Goal: Task Accomplishment & Management: Use online tool/utility

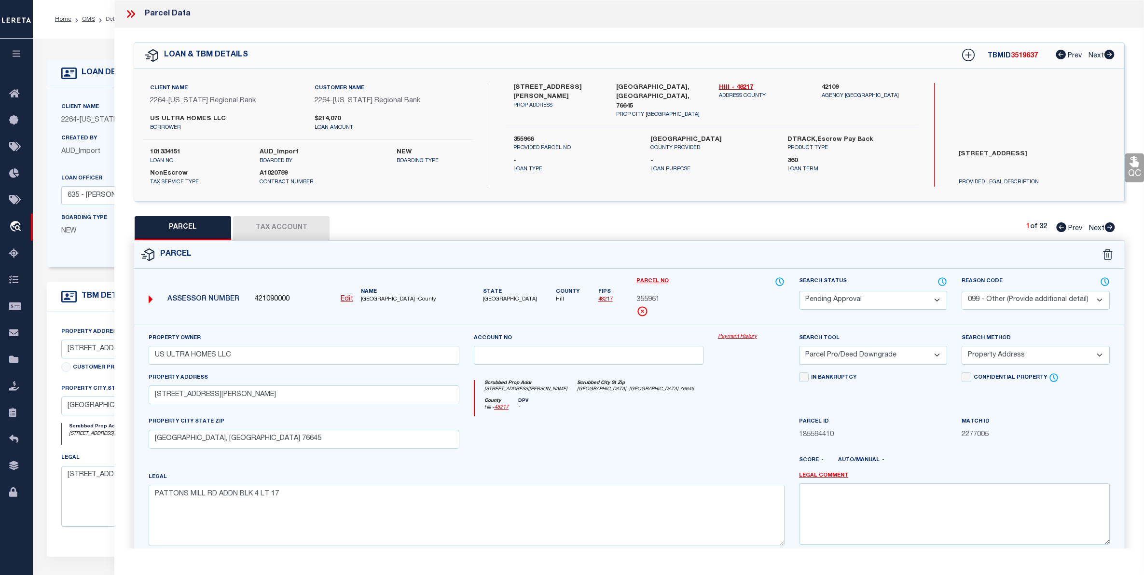
select select "PA"
select select "099"
select select "PRO"
select select "ADD"
select select "33307"
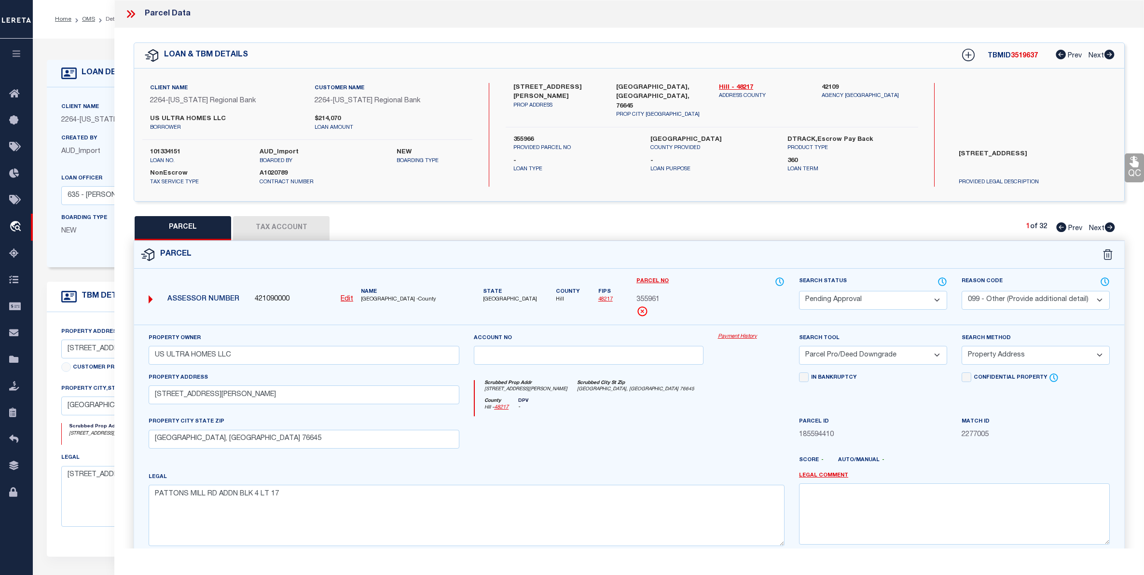
select select "8158"
select select "NonEscrow"
click at [1099, 228] on span "Next" at bounding box center [1096, 228] width 15 height 7
select select "AS"
select select
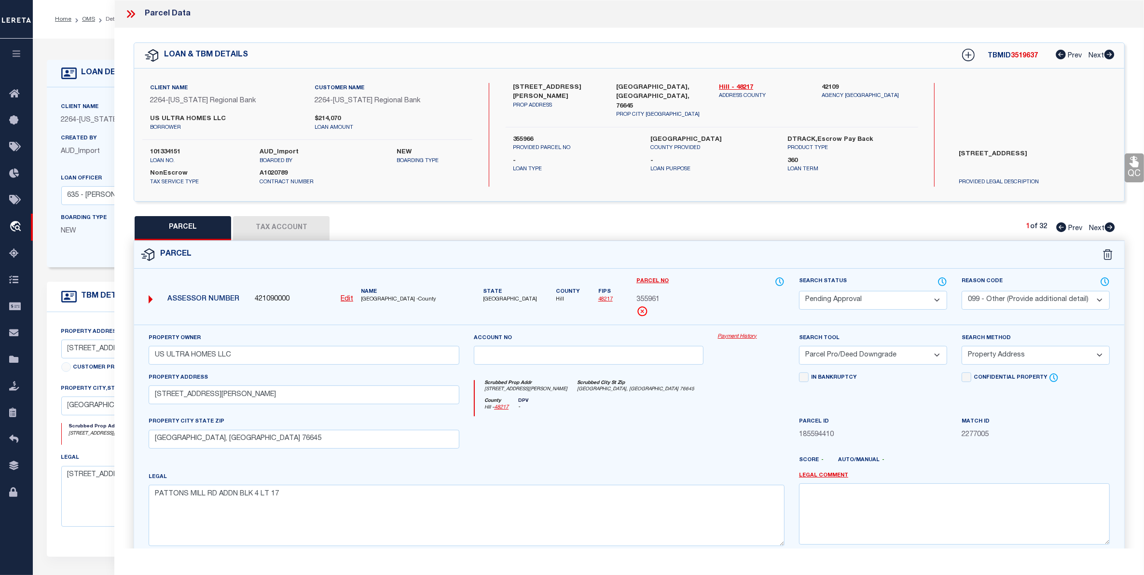
select select
checkbox input "false"
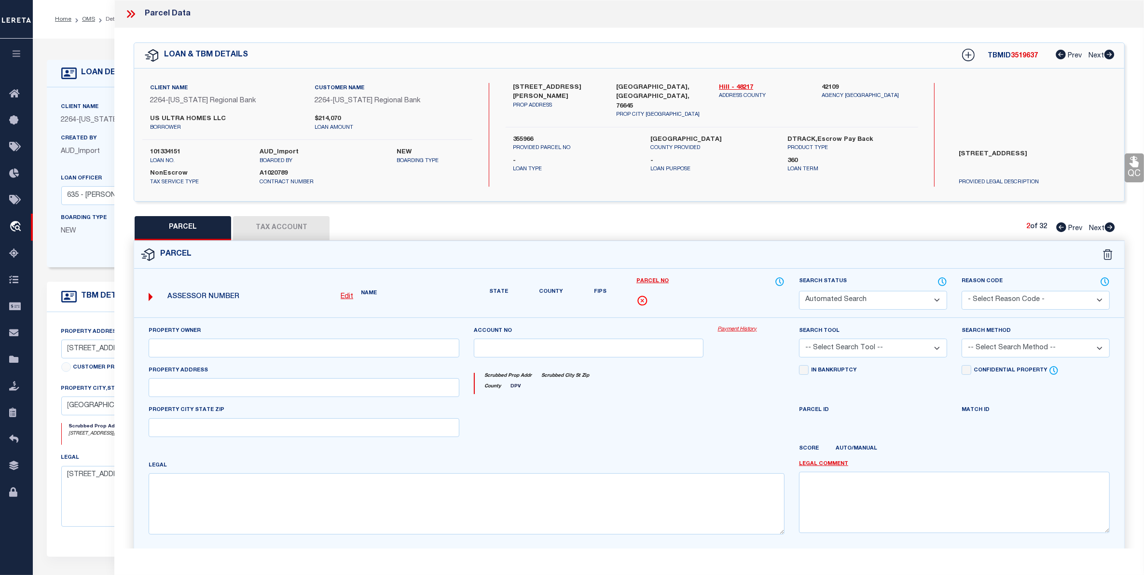
select select "PA"
select select "099"
type input "US ULTRA HOMES LLC"
select select "PRO"
select select "ADD"
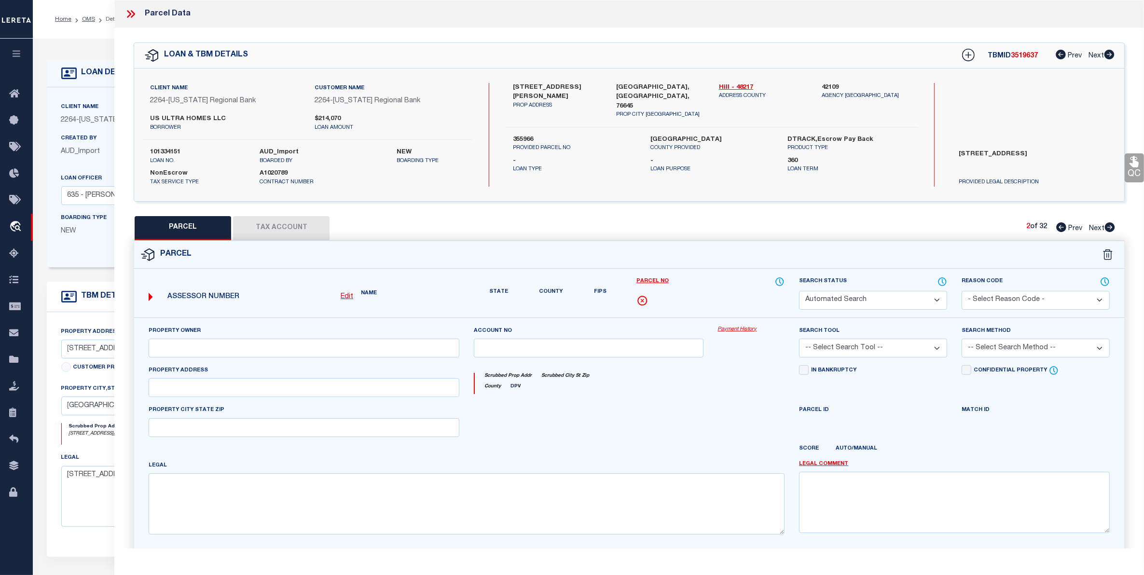
type input "309 [PERSON_NAME] DR"
type input "[GEOGRAPHIC_DATA], [GEOGRAPHIC_DATA] 76645"
type textarea "PATTONS MILL RD ADDN BLK 5 LT 3"
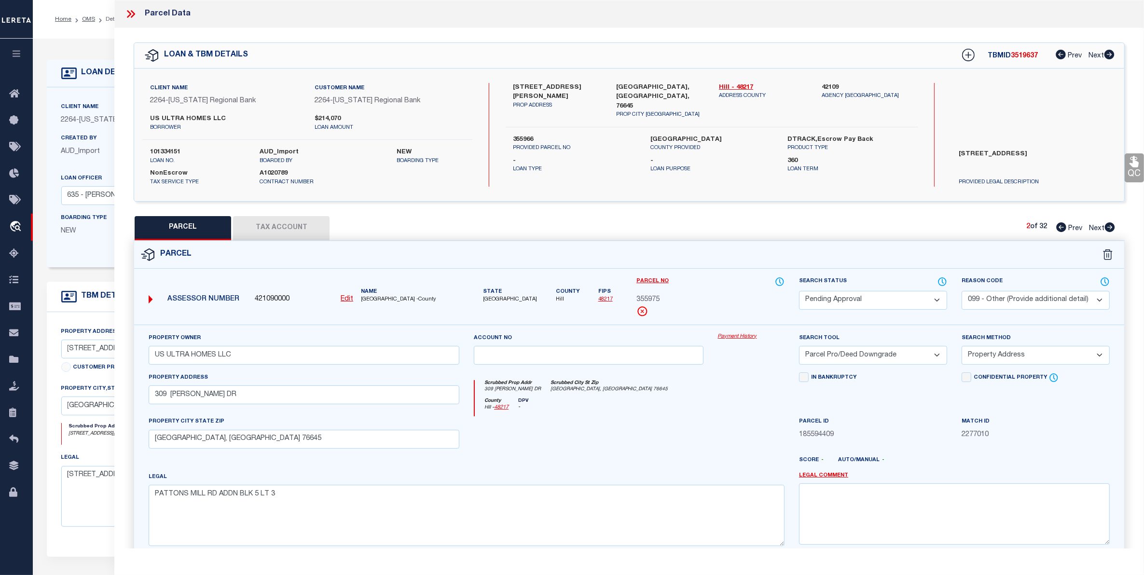
click at [1099, 228] on span "Next" at bounding box center [1096, 228] width 15 height 7
select select "AS"
select select
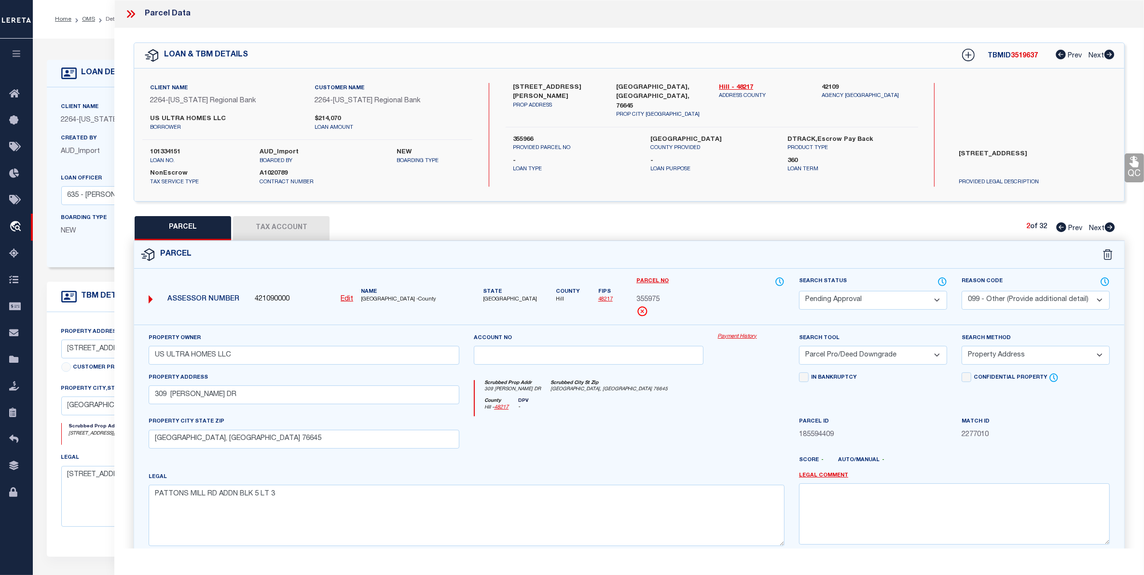
checkbox input "false"
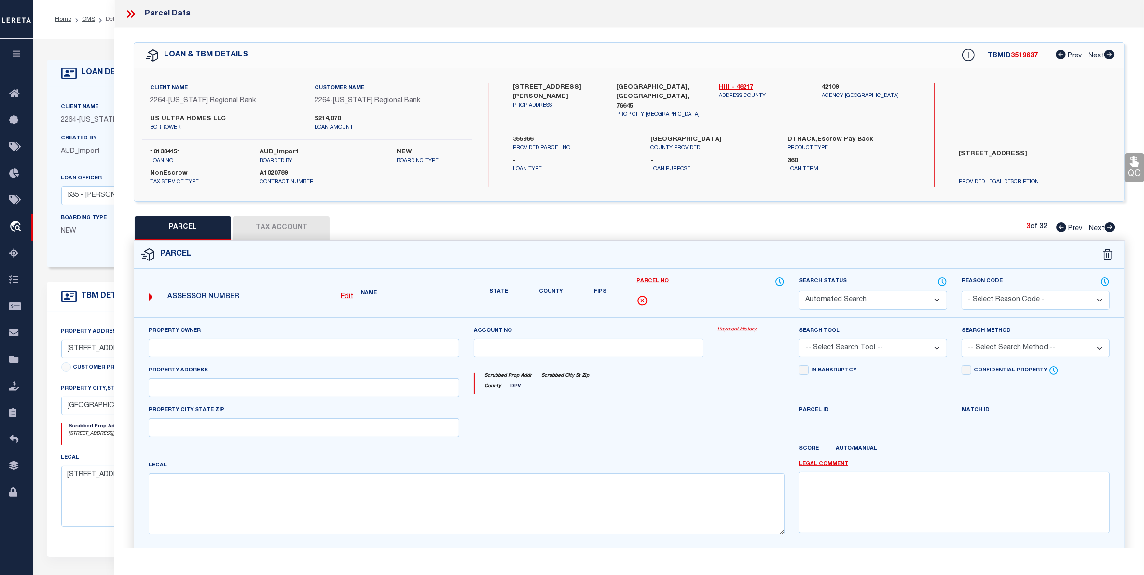
select select "PA"
select select "099"
type input "US ULTRA HOMES LLC"
select select "PRO"
select select "ADD"
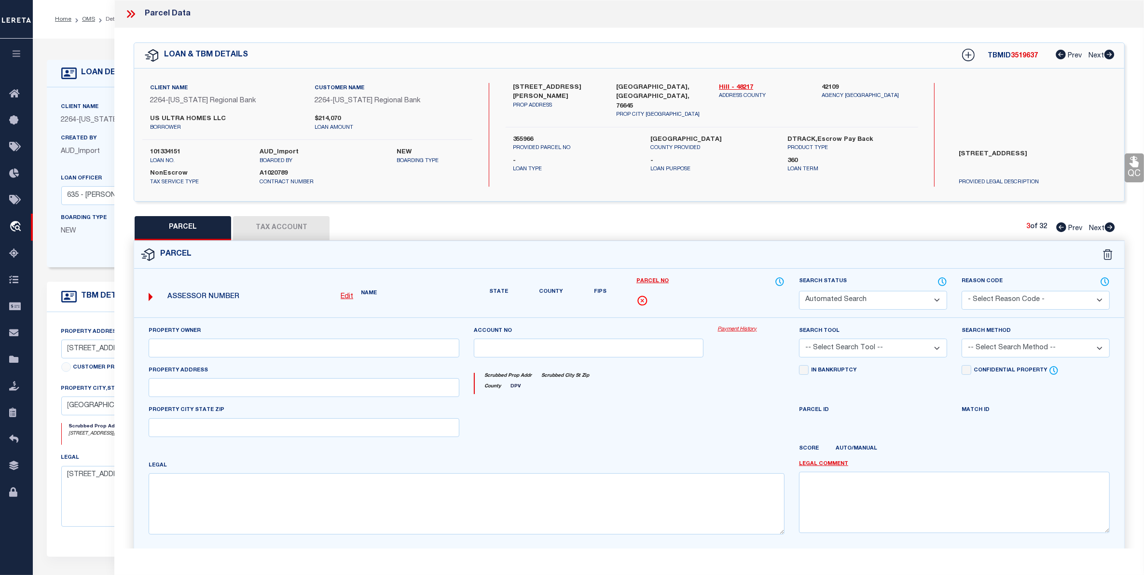
type input "307 [PERSON_NAME] DR"
type input "[GEOGRAPHIC_DATA], [GEOGRAPHIC_DATA] 76645"
type textarea "PATTONS MILL RD ADDN BLK 5 LT 4"
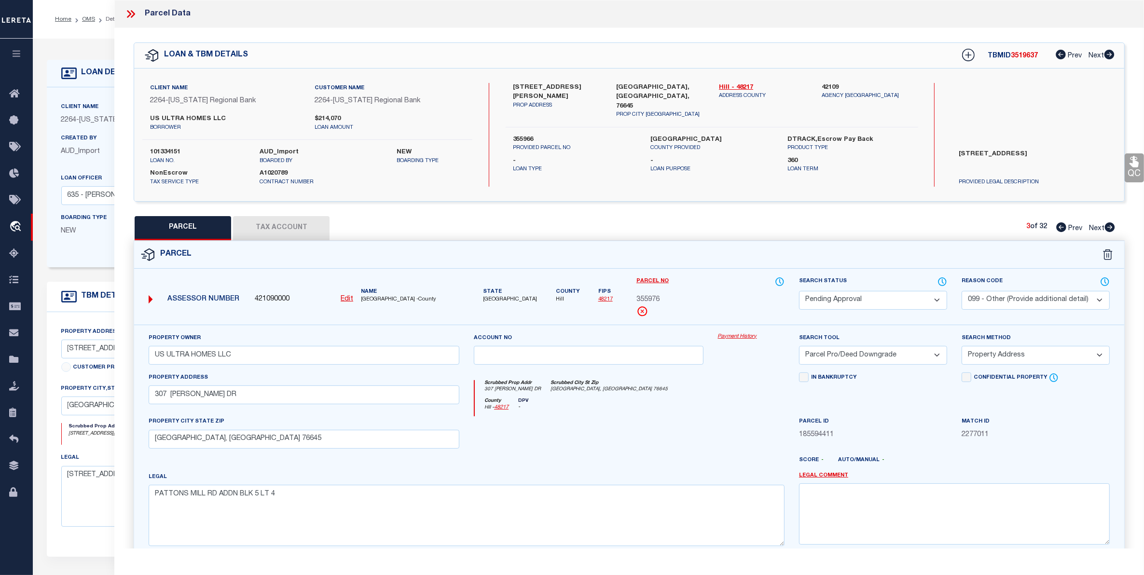
click at [1099, 228] on span "Next" at bounding box center [1096, 228] width 15 height 7
select select "AS"
select select
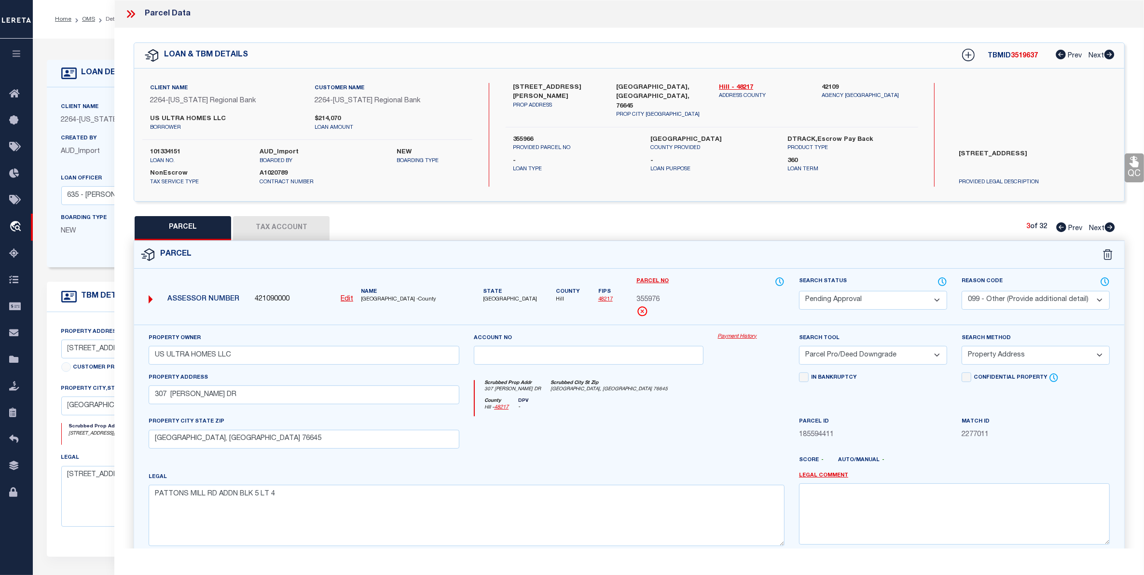
checkbox input "false"
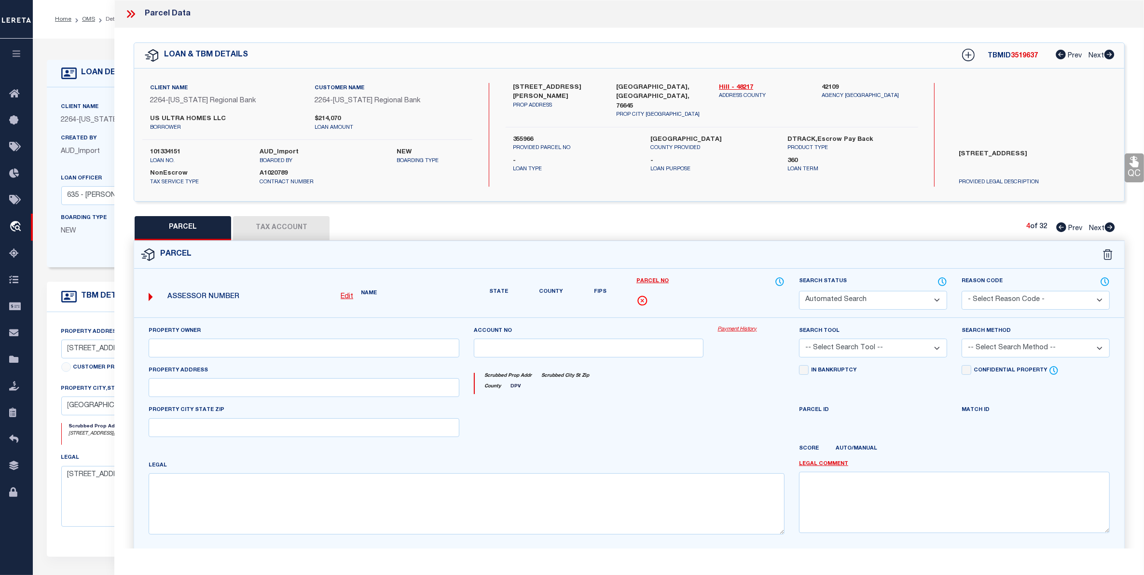
select select "PA"
select select "099"
type input "US ULTRA HOMES LLC"
select select "PRO"
select select "ADD"
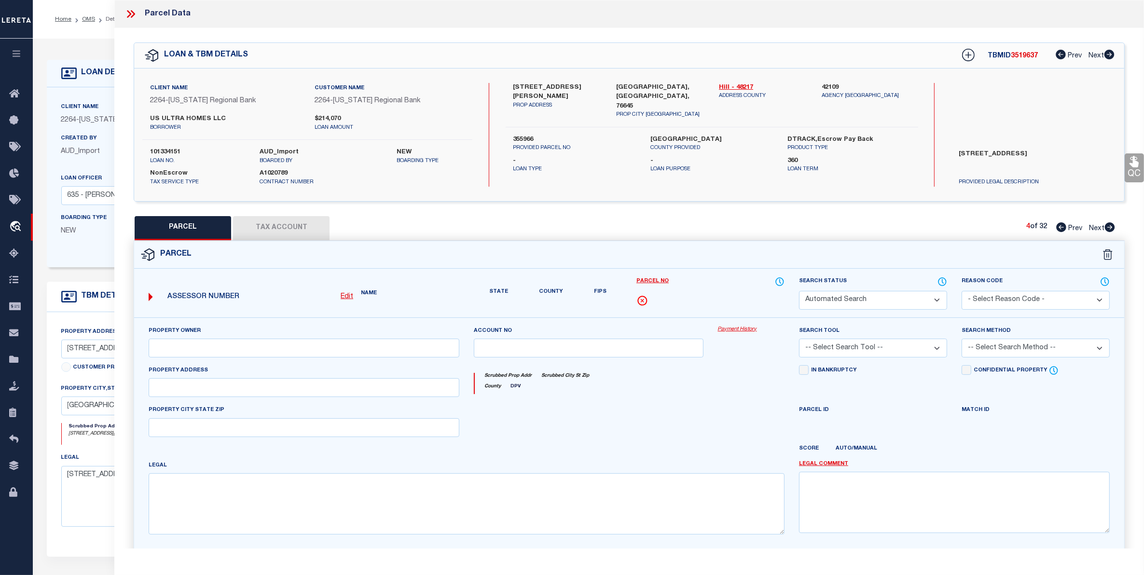
type input "301 [PERSON_NAME] DR"
type input "[GEOGRAPHIC_DATA], [GEOGRAPHIC_DATA] 76645"
type textarea "PATTONS MILL RD ADDN BLK 5 LT 7"
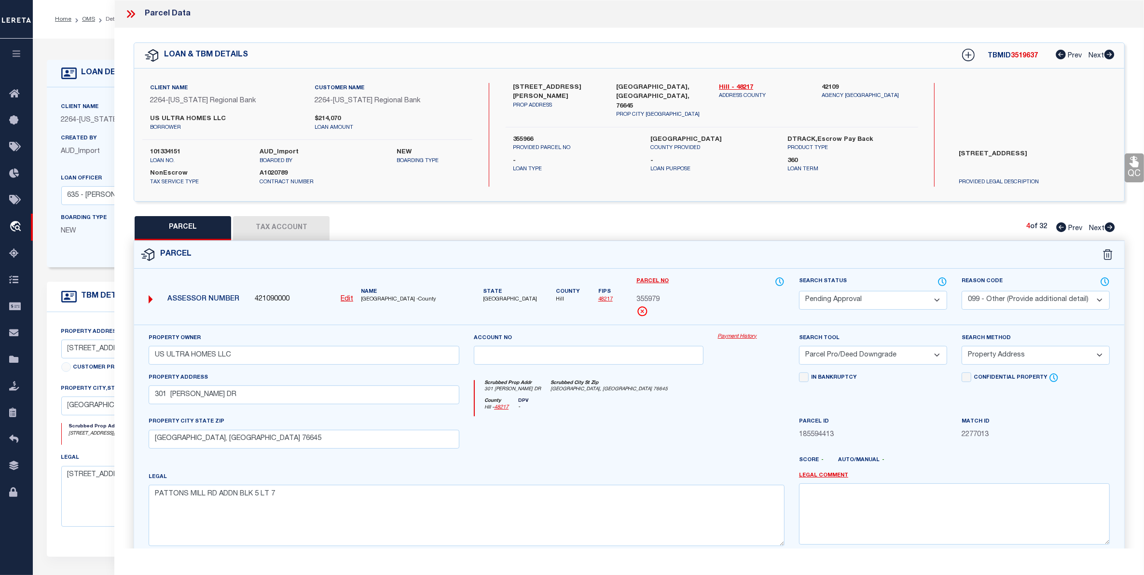
click at [1099, 228] on span "Next" at bounding box center [1096, 228] width 15 height 7
select select "AS"
select select
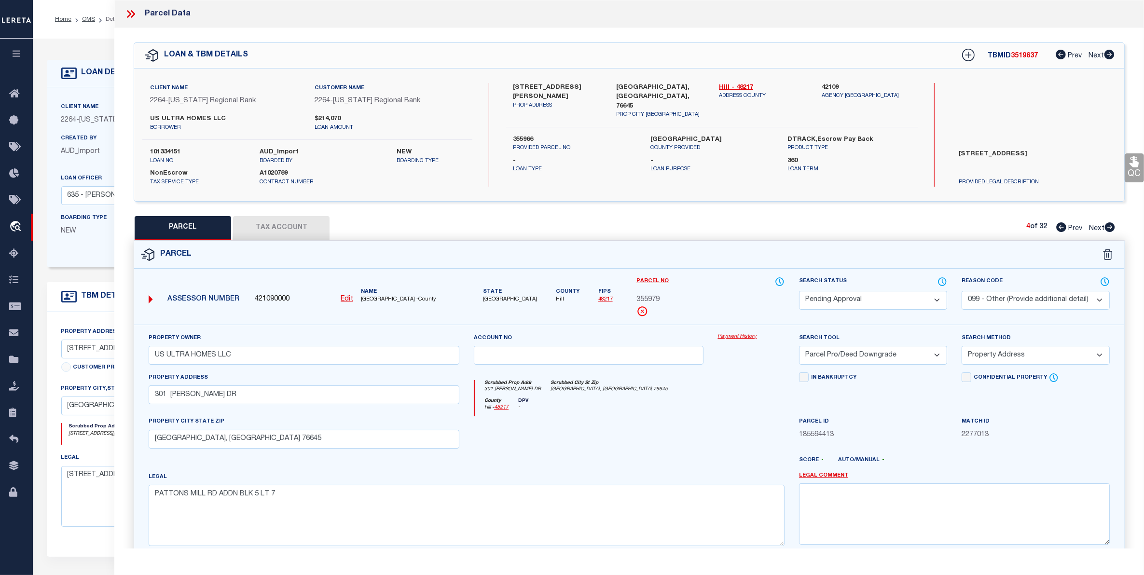
checkbox input "false"
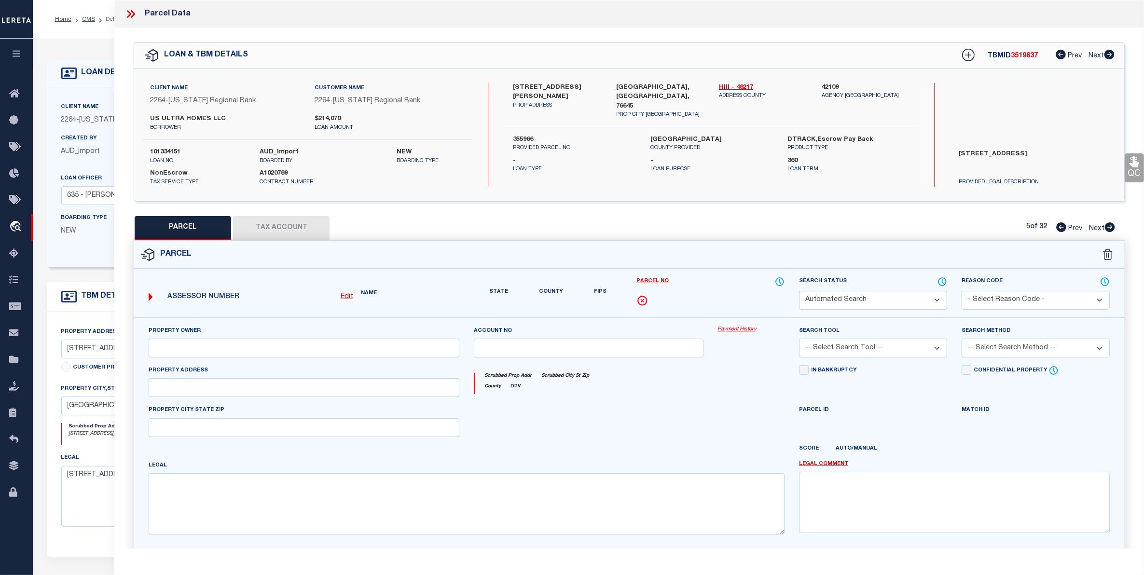
select select "PA"
select select "099"
type input "US ULTRA HOMES LLC"
select select "PRO"
select select "ADD"
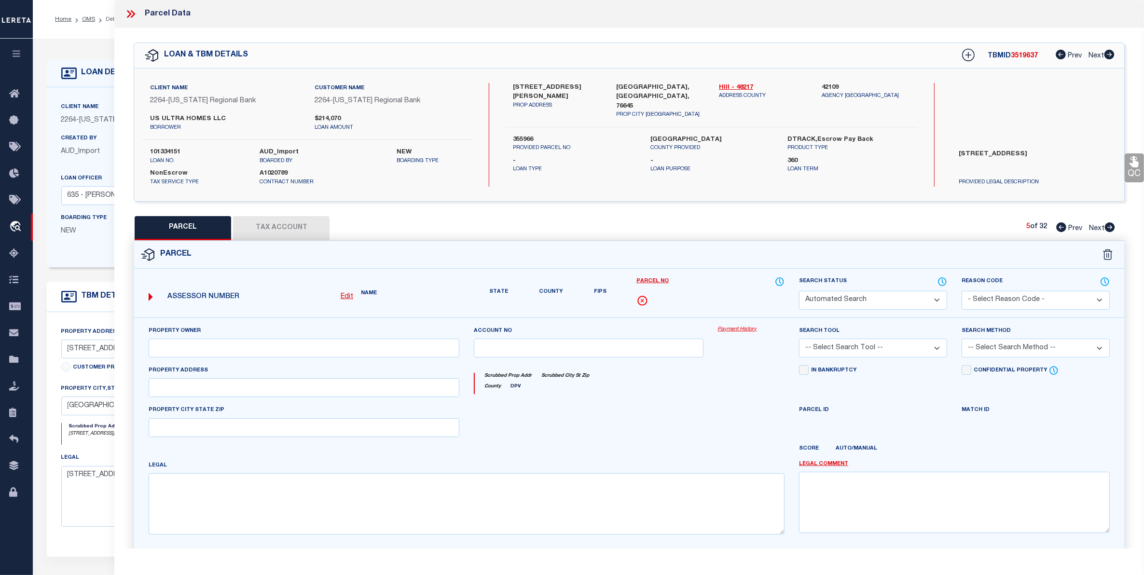
type input "302 [PERSON_NAME] DR"
type input "[GEOGRAPHIC_DATA], [GEOGRAPHIC_DATA] 76645"
type textarea "PATTONS MILL RD ADDN BLK 4 LT 20"
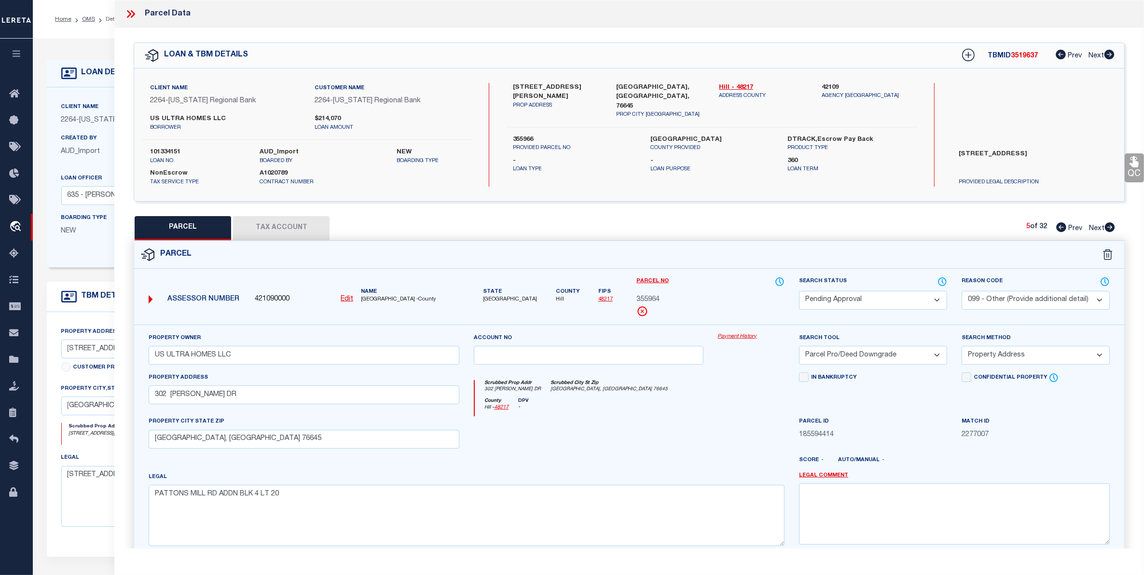
click at [1099, 228] on span "Next" at bounding box center [1096, 228] width 15 height 7
select select "AS"
select select
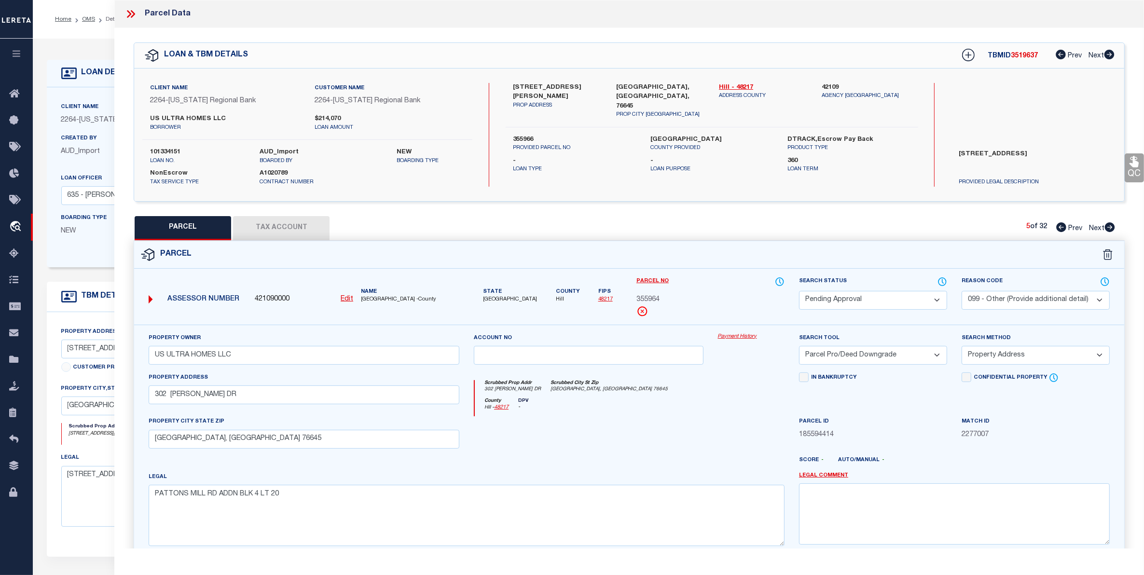
checkbox input "false"
select select "PA"
select select "099"
type input "US ULTRA HOMES LLC"
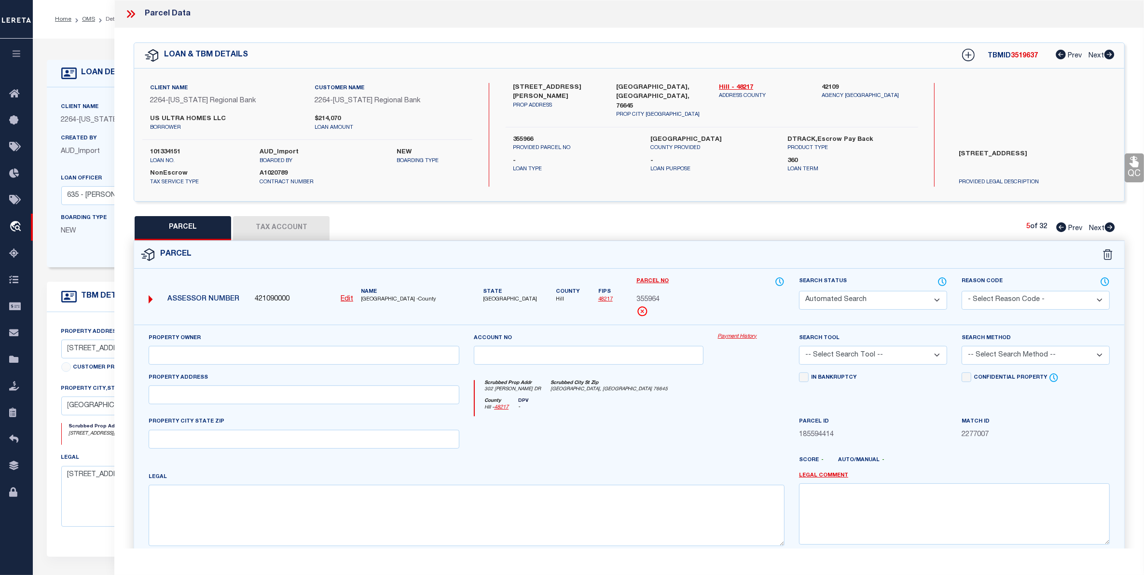
select select "PRO"
select select "ADD"
type input "300 [PERSON_NAME] DR"
type input "[GEOGRAPHIC_DATA], [GEOGRAPHIC_DATA] 76645"
type textarea "PATTONS MILL RD ADDN BLK 4 LT 21"
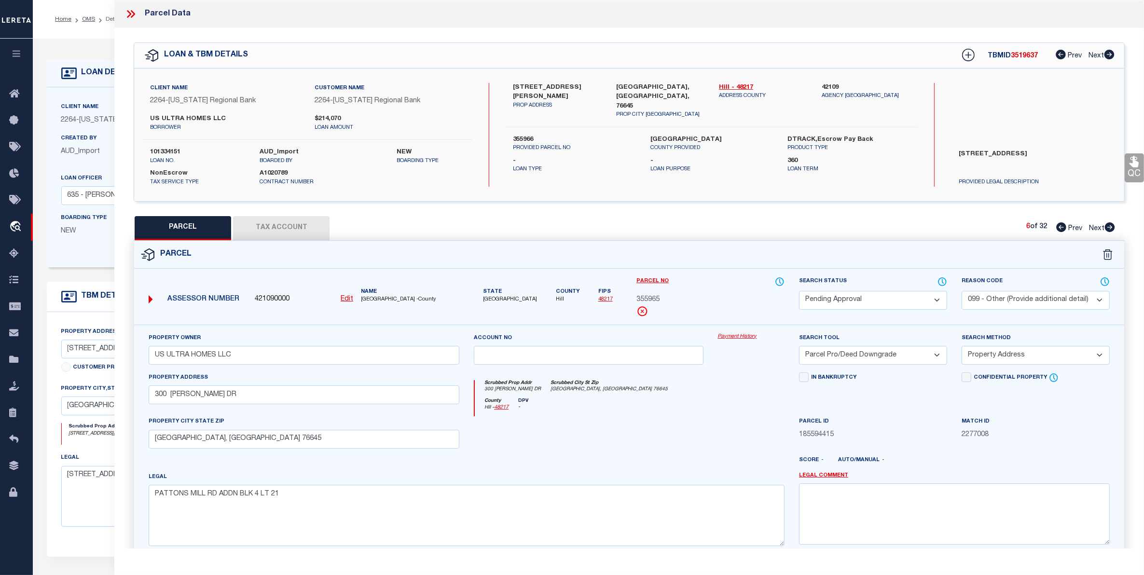
click at [1099, 228] on span "Next" at bounding box center [1096, 228] width 15 height 7
select select "AS"
select select
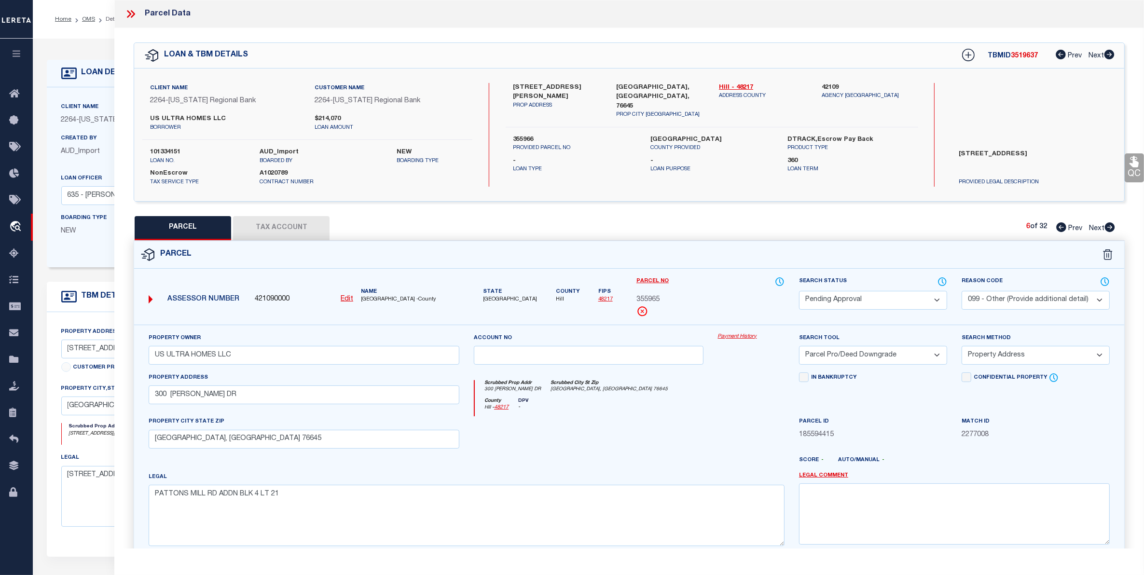
checkbox input "false"
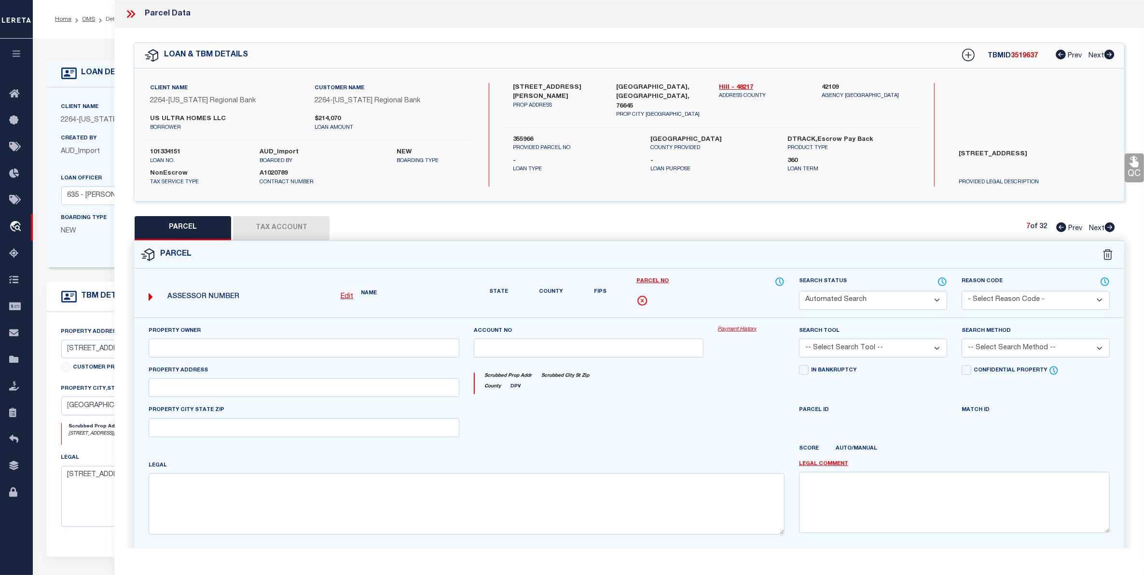
select select "PA"
select select "099"
type input "US ULTRA HOMES LLC"
select select "PRO"
select select "ADD"
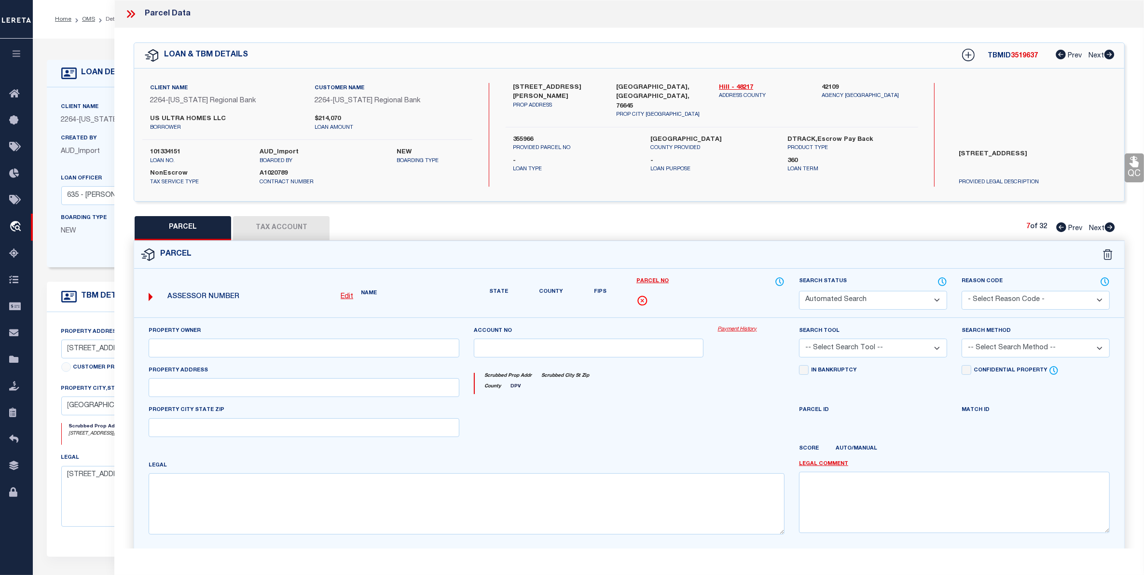
type input "[STREET_ADDRESS][PERSON_NAME]"
type input "[GEOGRAPHIC_DATA], [GEOGRAPHIC_DATA] 76645"
type textarea "PATTONS MILL RD ADDN BLK 5 LT 1"
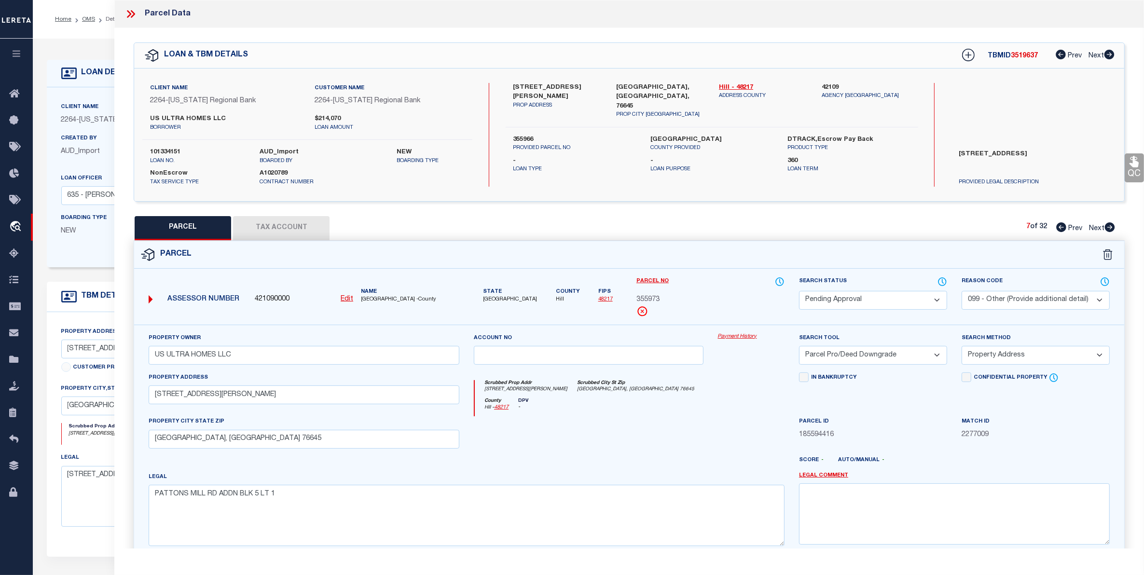
click at [1099, 228] on span "Next" at bounding box center [1096, 228] width 15 height 7
select select "AS"
select select
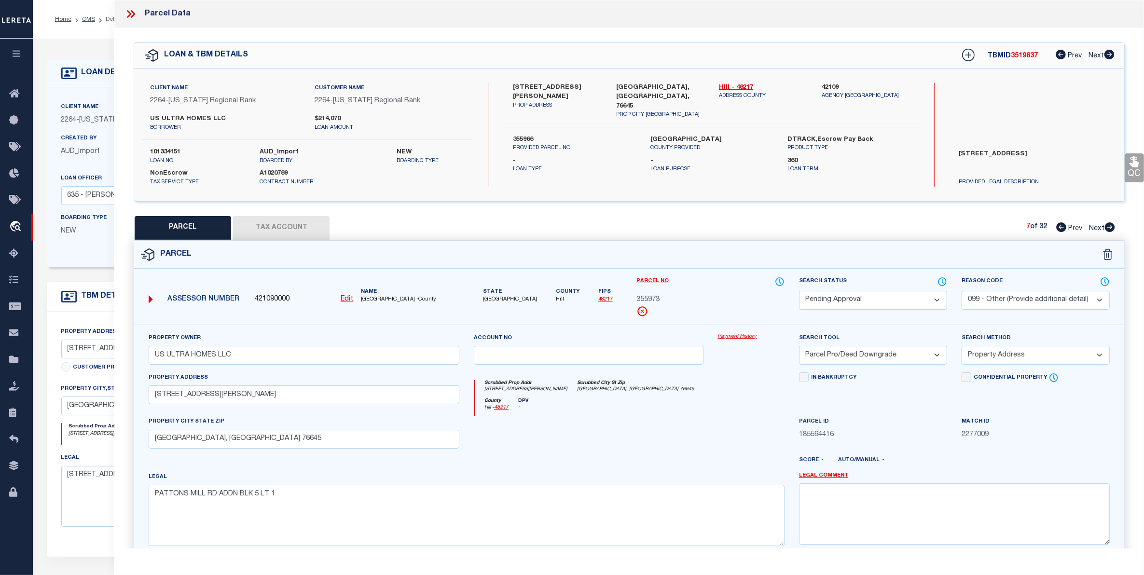
checkbox input "false"
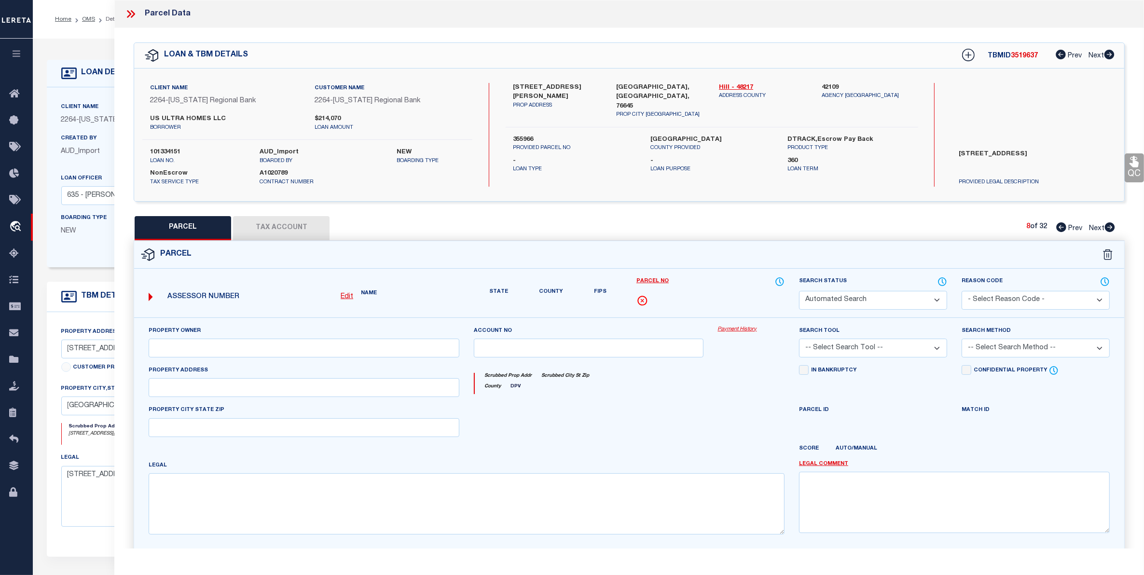
select select "PA"
select select "099"
type input "US ULTRA HOMES LLC"
select select "PRO"
select select "ADD"
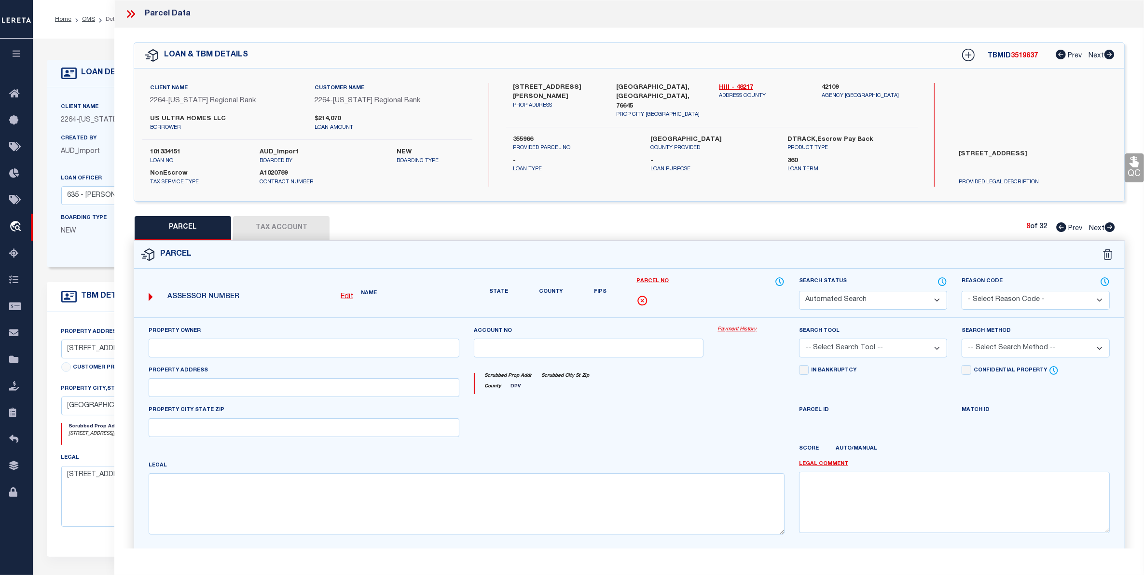
type input "303 [PERSON_NAME] DR"
type input "[GEOGRAPHIC_DATA], [GEOGRAPHIC_DATA] 76645"
type textarea "PATTONS MILL RD ADDN BLK 5 LT 6"
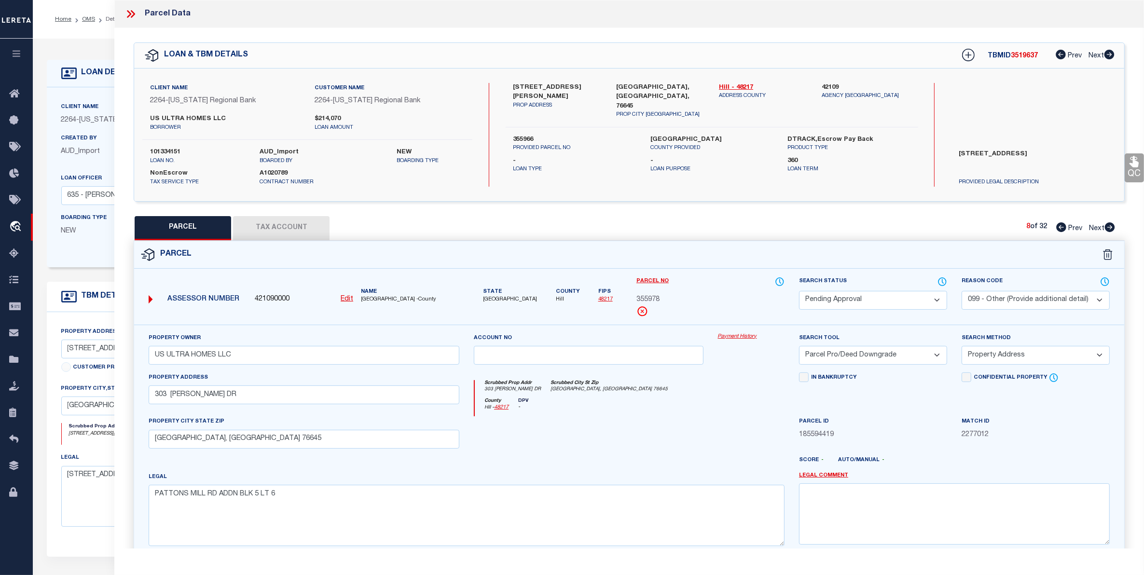
click at [1099, 228] on span "Next" at bounding box center [1096, 228] width 15 height 7
select select "AS"
select select
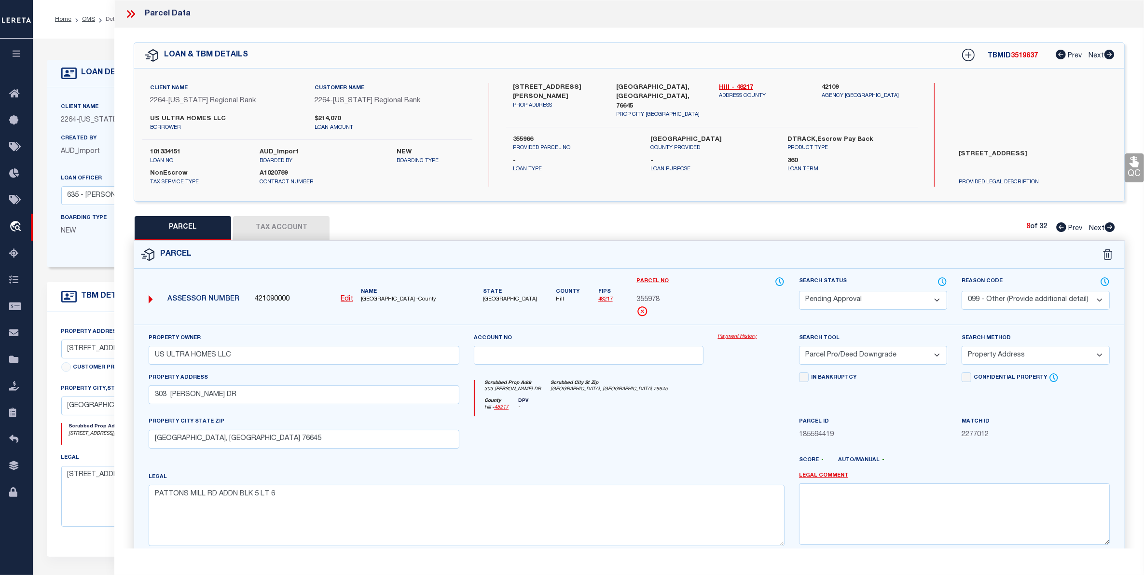
checkbox input "false"
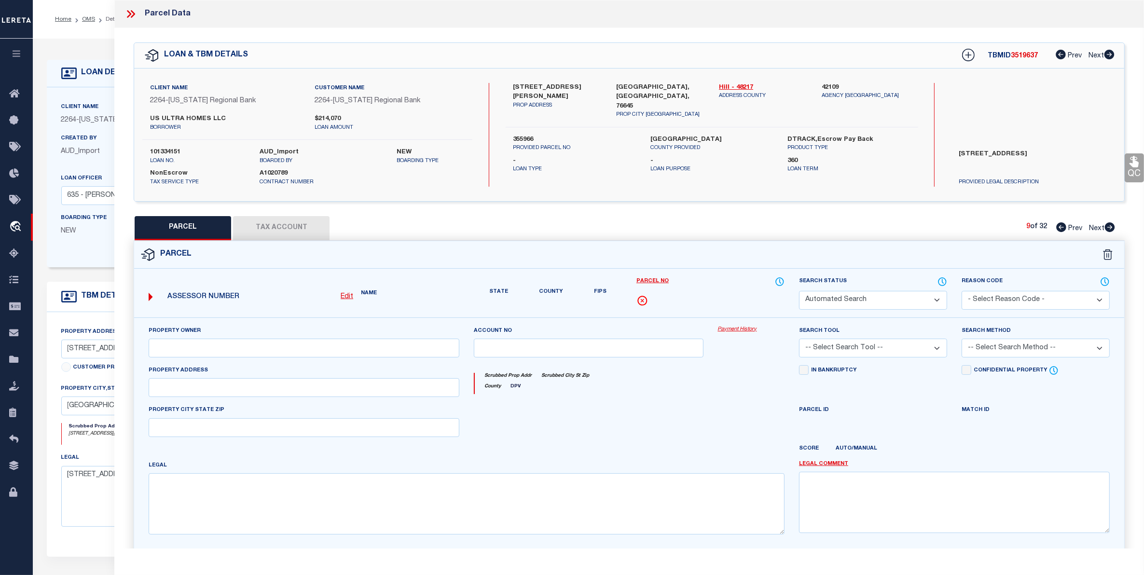
select select "PA"
select select "099"
type input "US ULTRA HOMES LLC"
select select "PRO"
select select "ADD"
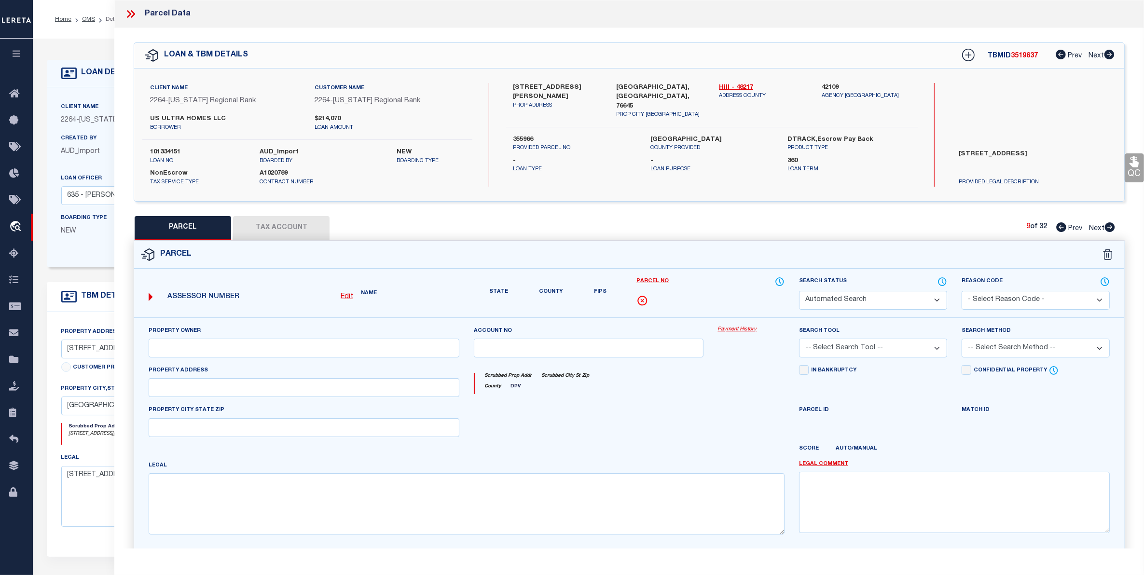
type input "[STREET_ADDRESS][PERSON_NAME]"
type input "[GEOGRAPHIC_DATA], [GEOGRAPHIC_DATA] 76645"
type textarea "PATTONS MILL RD ADDN BLK 4 LT 16"
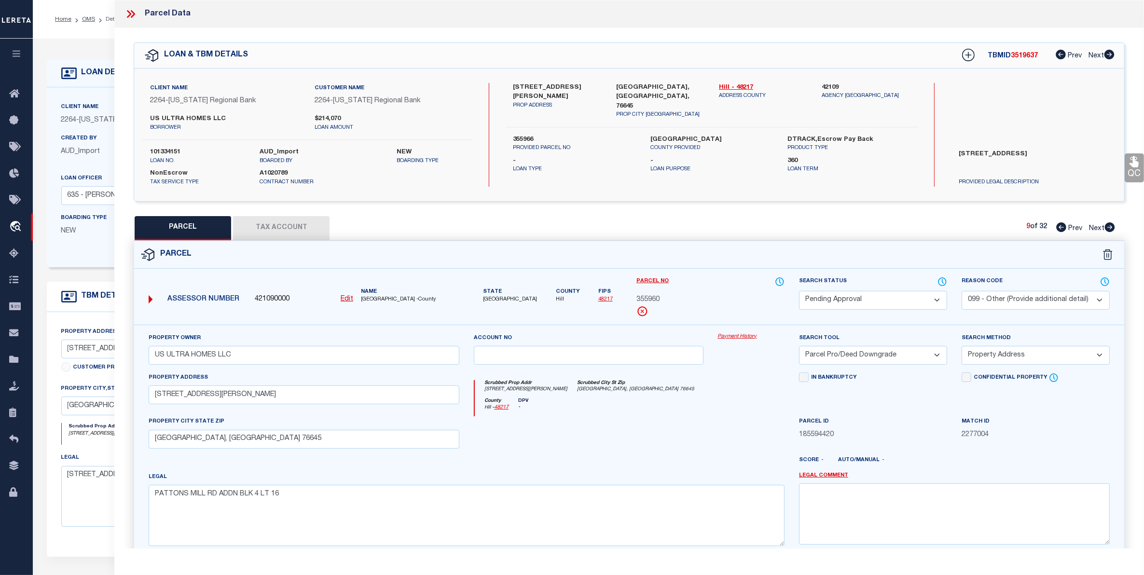
click at [1099, 228] on span "Next" at bounding box center [1096, 228] width 15 height 7
select select "AS"
select select
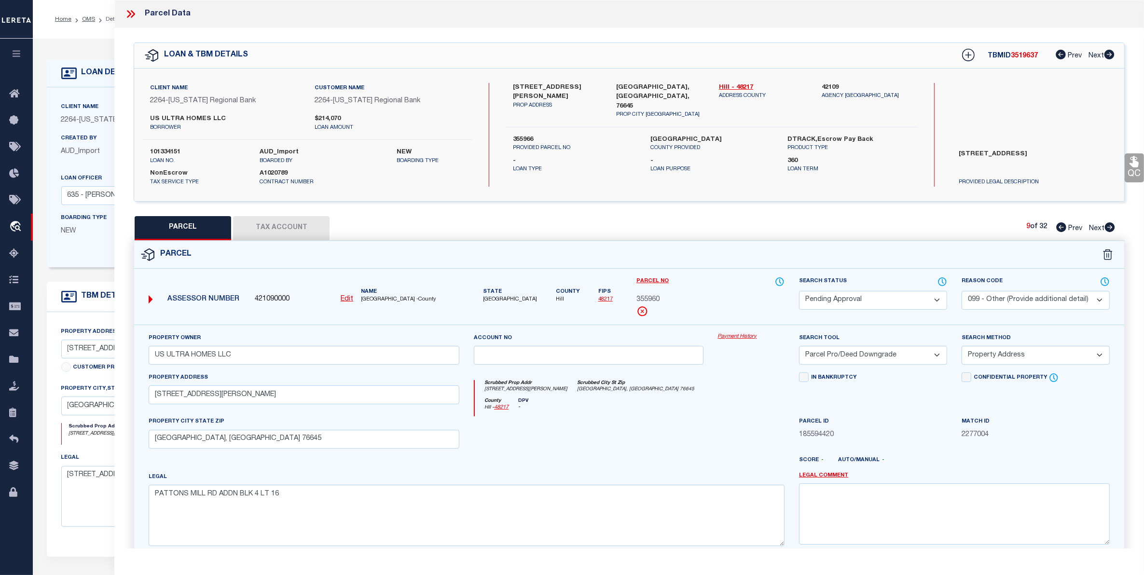
checkbox input "false"
select select "PA"
select select "099"
type input "US ULTRA HOMES LLC"
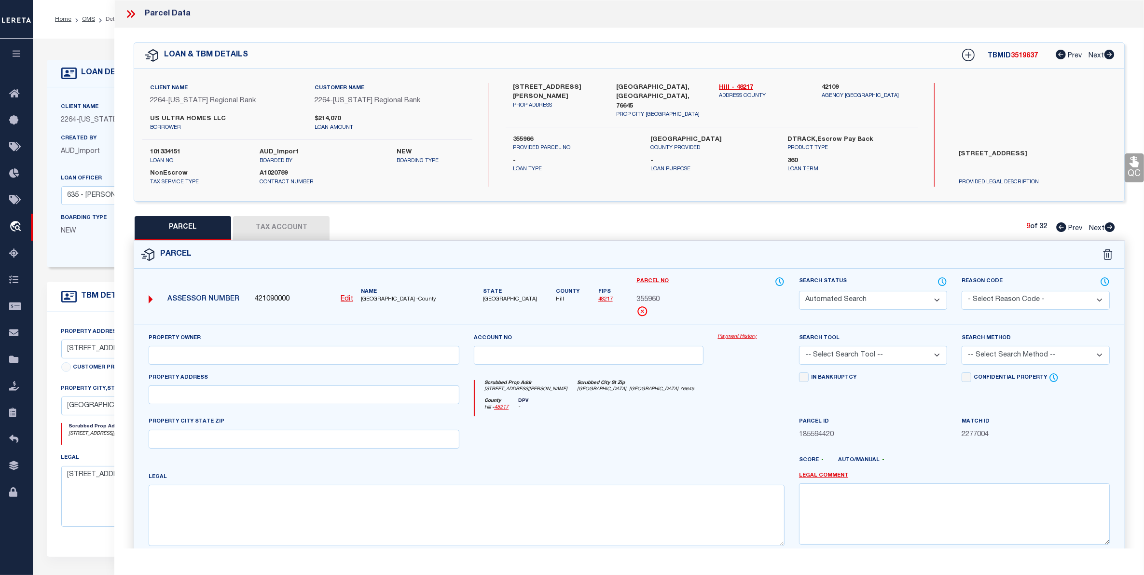
select select "PRO"
select select "ADD"
type input "312 [PERSON_NAME] DR"
type input "[GEOGRAPHIC_DATA], [GEOGRAPHIC_DATA] 76645"
type textarea "PATTONS MILL RD ADDN BLK 4 LT 15"
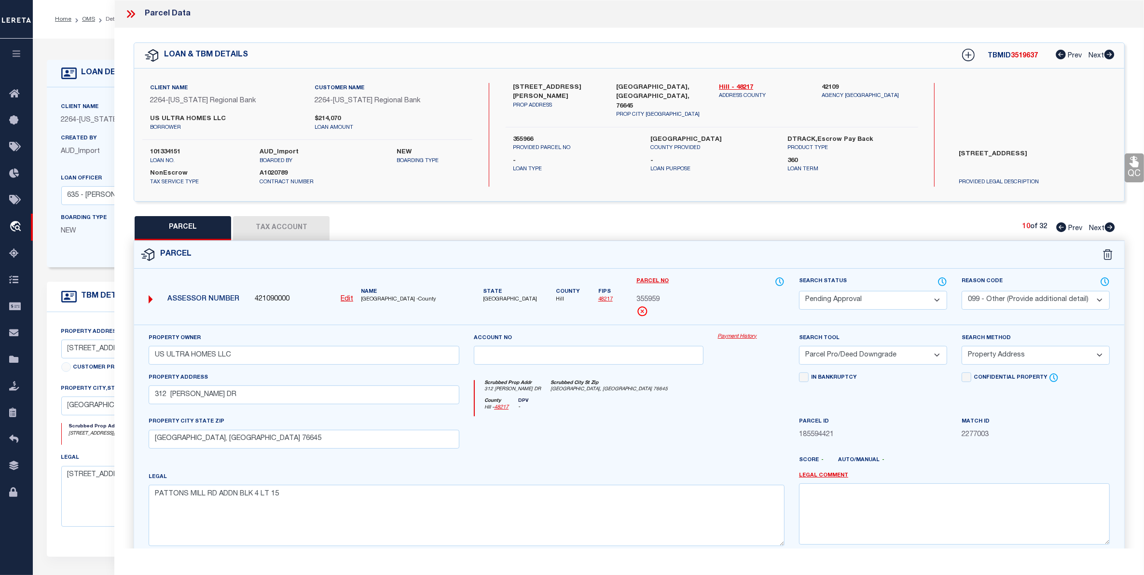
click at [1099, 228] on span "Next" at bounding box center [1096, 228] width 15 height 7
select select "AS"
select select
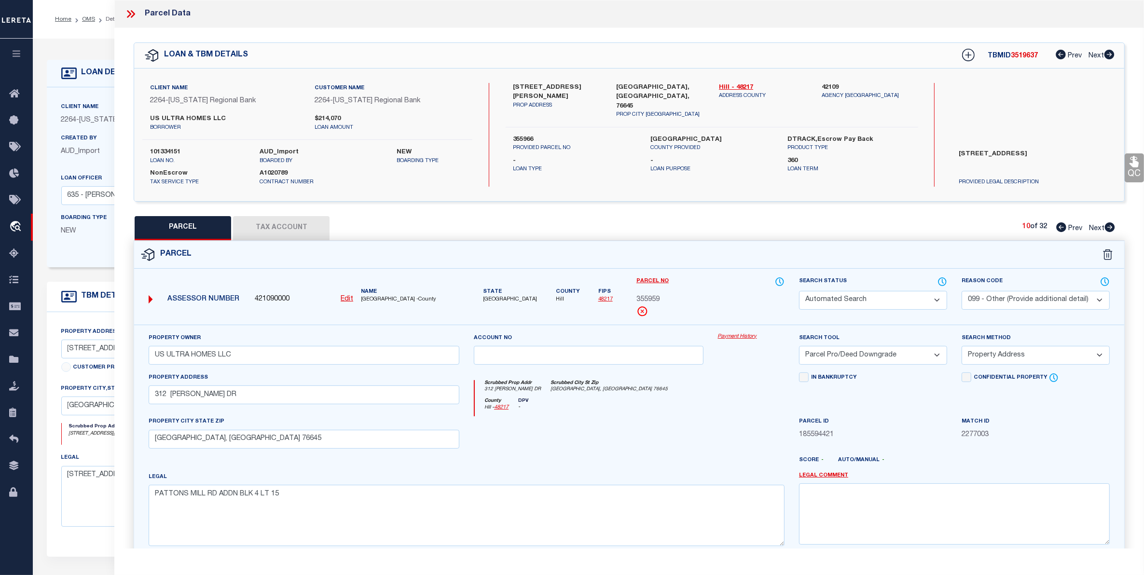
checkbox input "false"
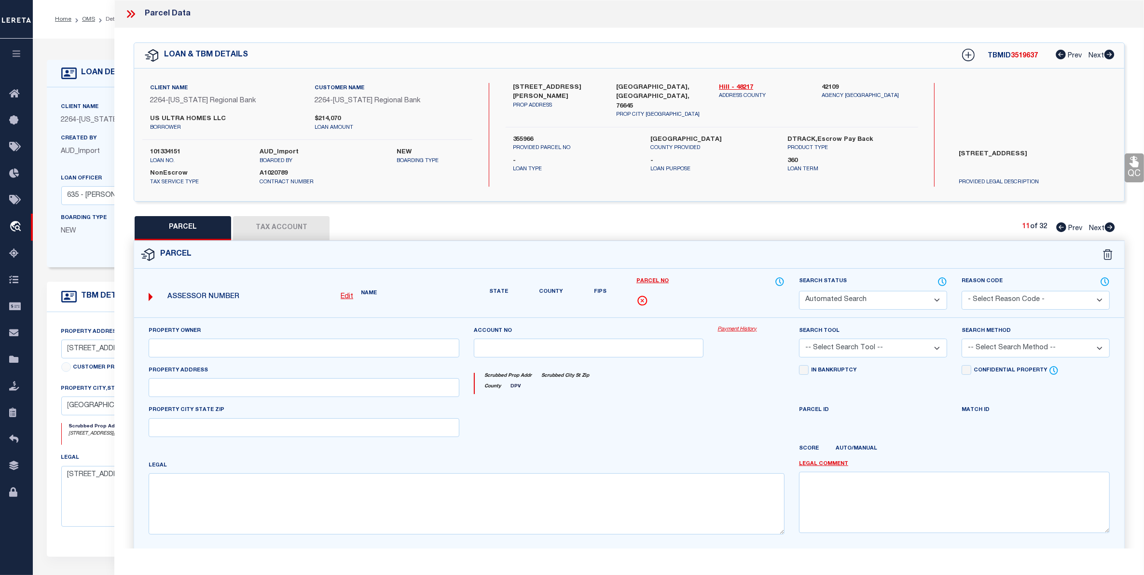
select select "PA"
select select "099"
type input "US ULTRA HOMES LLC"
select select "PRO"
select select "ADD"
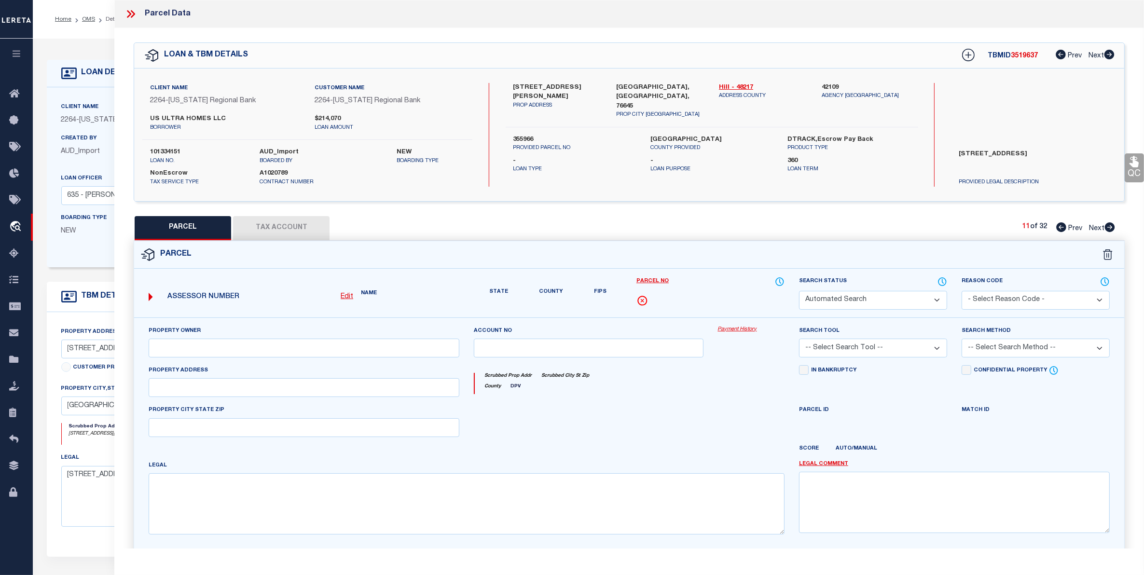
type input "[STREET_ADDRESS][PERSON_NAME]"
type input "[GEOGRAPHIC_DATA], [GEOGRAPHIC_DATA] 76645"
type textarea "PATTONS MILL RD ADDN BLK 4 LT 19"
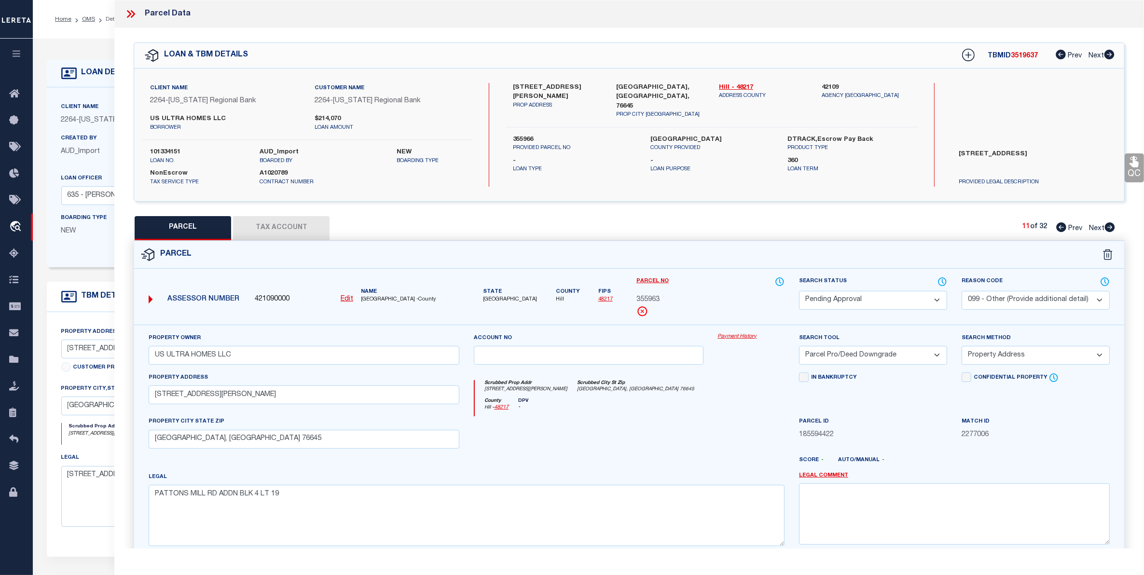
click at [1099, 228] on span "Next" at bounding box center [1096, 228] width 15 height 7
select select "AS"
select select
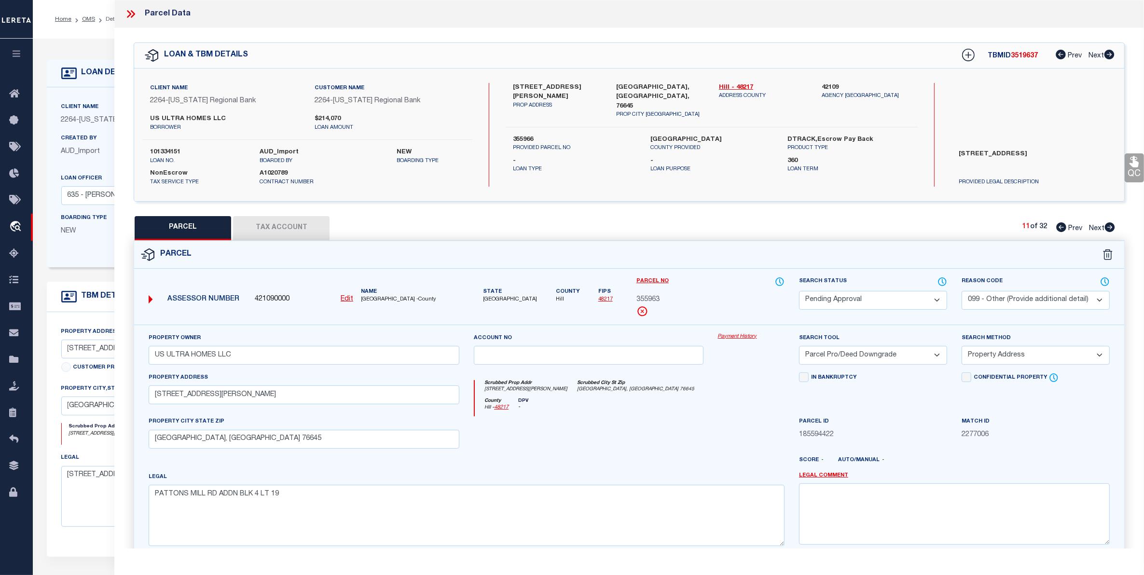
checkbox input "false"
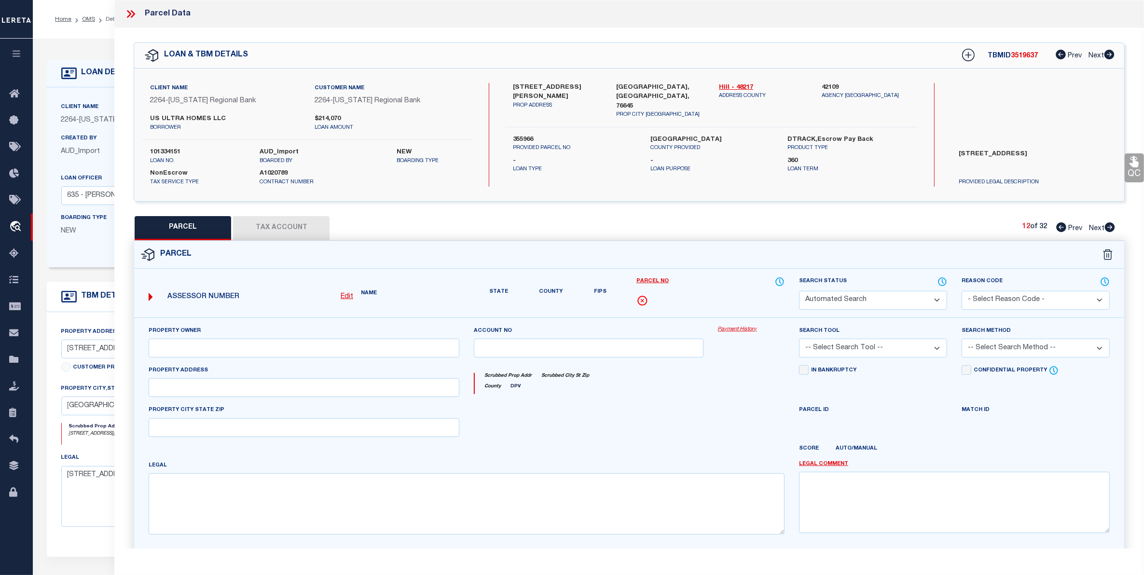
select select "PA"
select select "099"
select select "PRO"
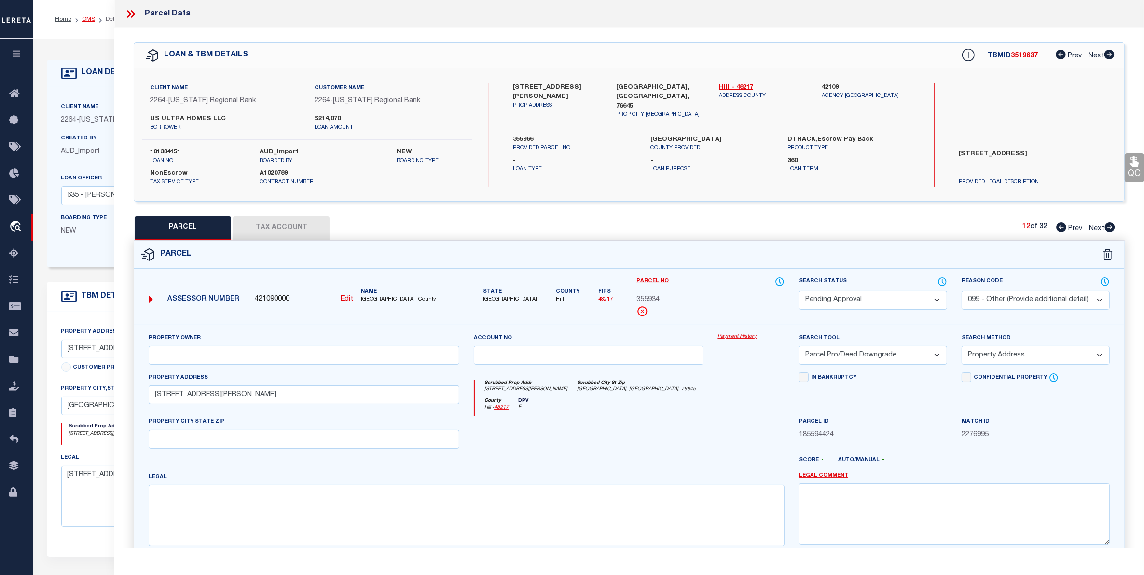
click at [86, 16] on link "OMS" at bounding box center [88, 19] width 13 height 6
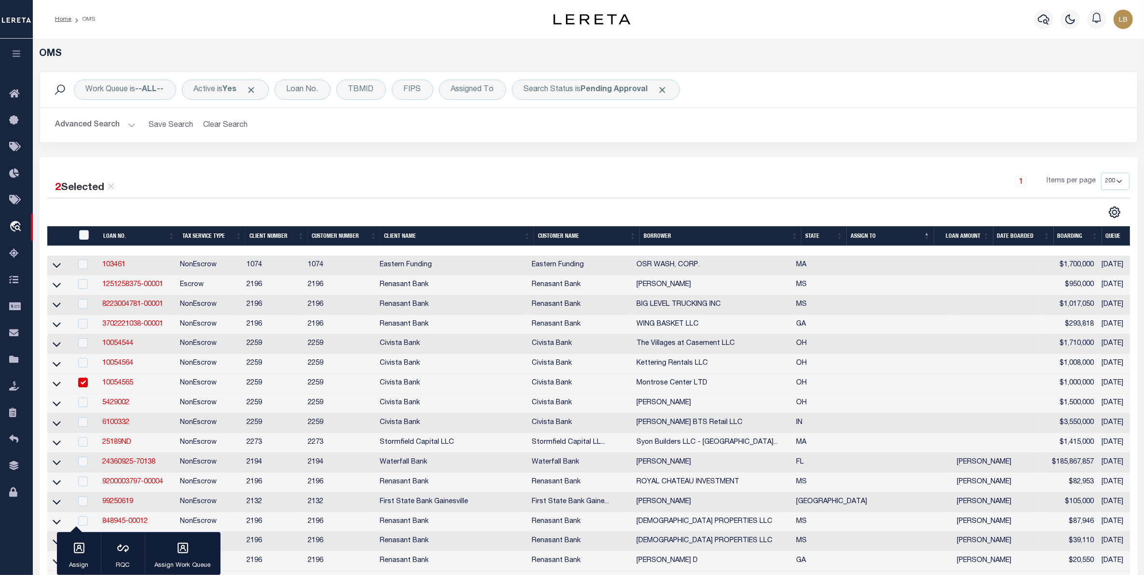
click at [85, 125] on button "Advanced Search" at bounding box center [96, 125] width 80 height 19
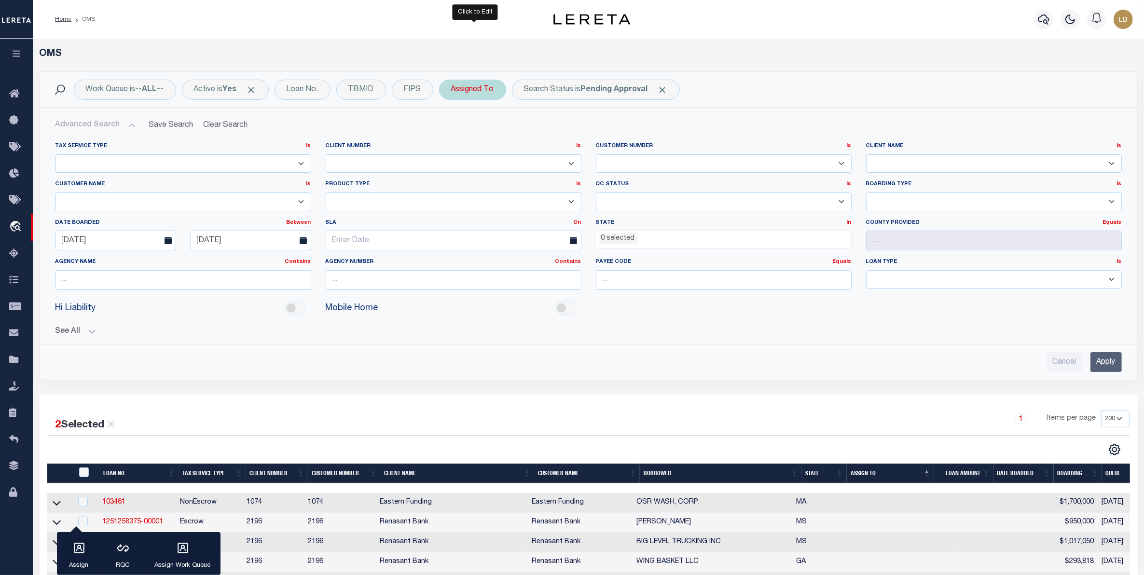
click at [491, 90] on div "Assigned To" at bounding box center [472, 90] width 67 height 20
click at [474, 138] on select "--Unassigned-- [PERSON_NAME] [PERSON_NAME] [PERSON_NAME] [PERSON_NAME], [PERSON…" at bounding box center [523, 137] width 142 height 18
click at [454, 128] on select "--Unassigned-- [PERSON_NAME] [PERSON_NAME] [PERSON_NAME] [PERSON_NAME], [PERSON…" at bounding box center [523, 137] width 142 height 18
click at [578, 154] on input "Apply" at bounding box center [579, 158] width 28 height 16
click at [1106, 356] on input "Apply" at bounding box center [1106, 362] width 31 height 20
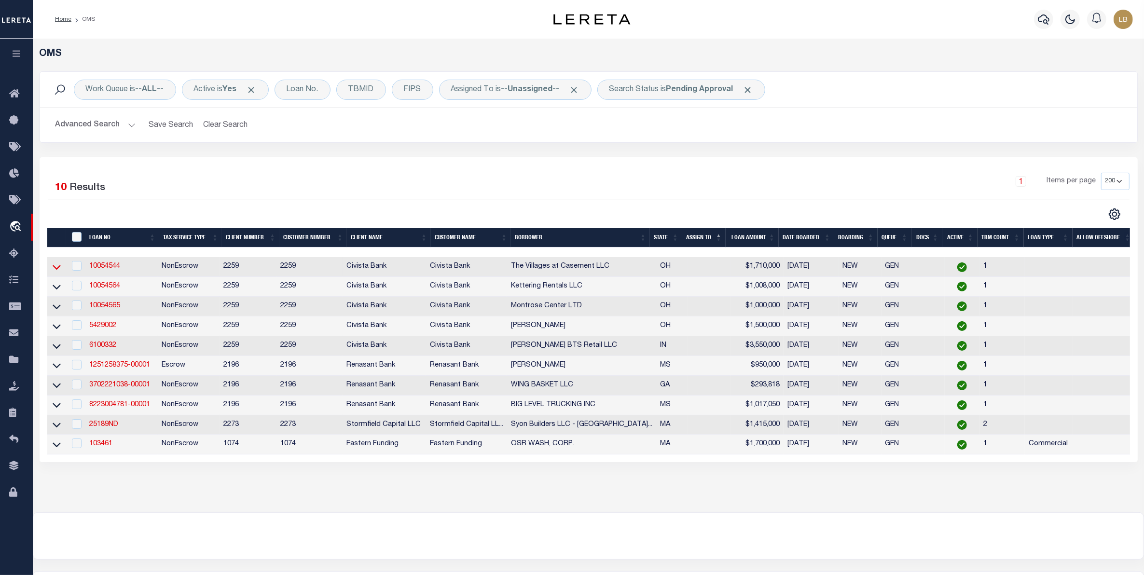
click at [57, 269] on icon at bounding box center [57, 267] width 8 height 10
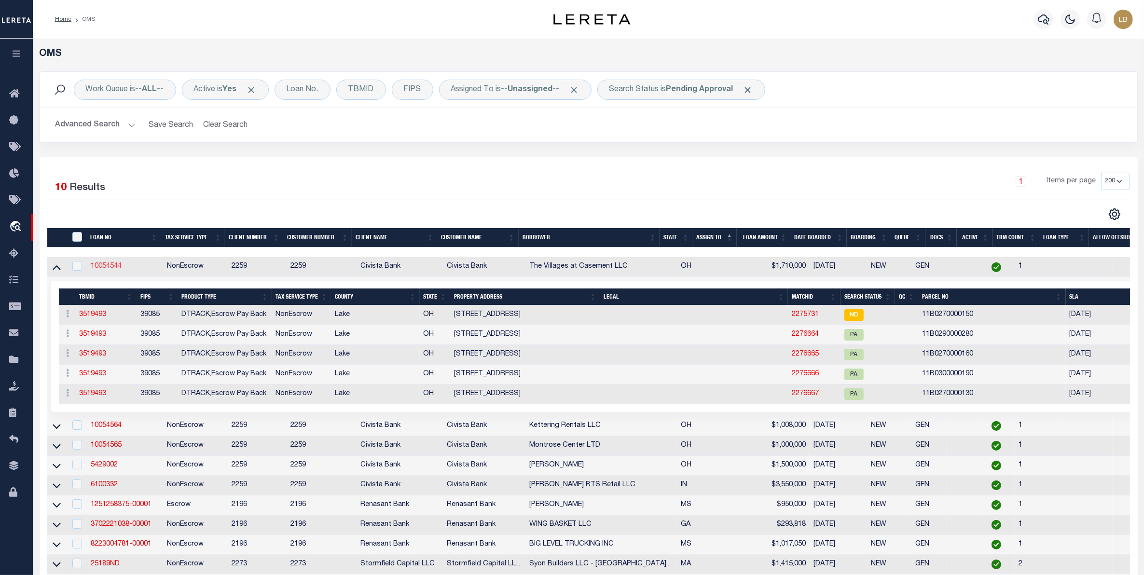
click at [106, 269] on link "10054544" at bounding box center [106, 266] width 31 height 7
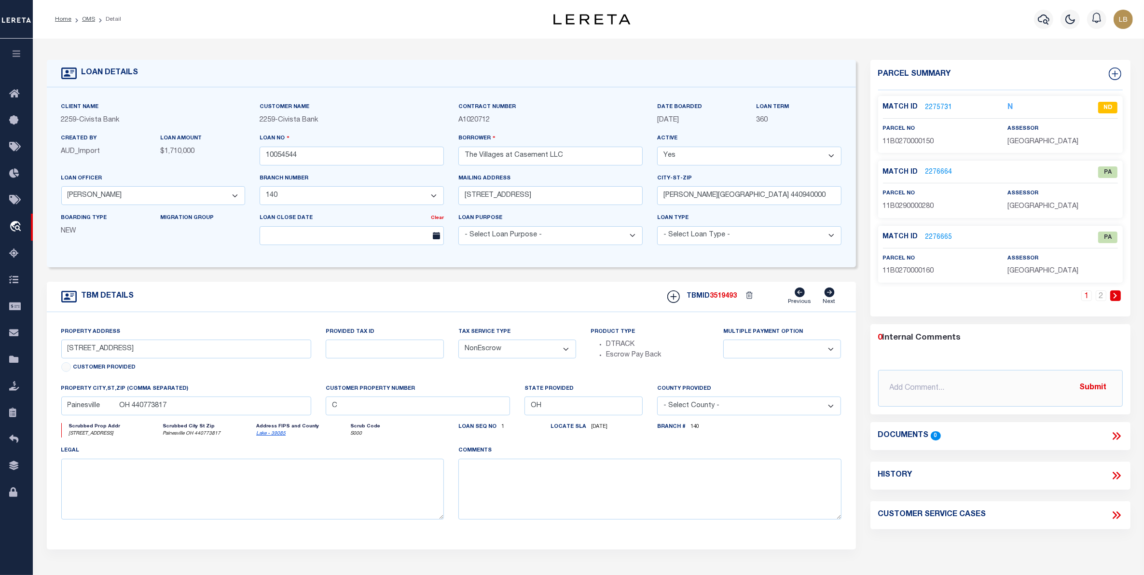
click at [936, 171] on link "2276664" at bounding box center [939, 172] width 27 height 10
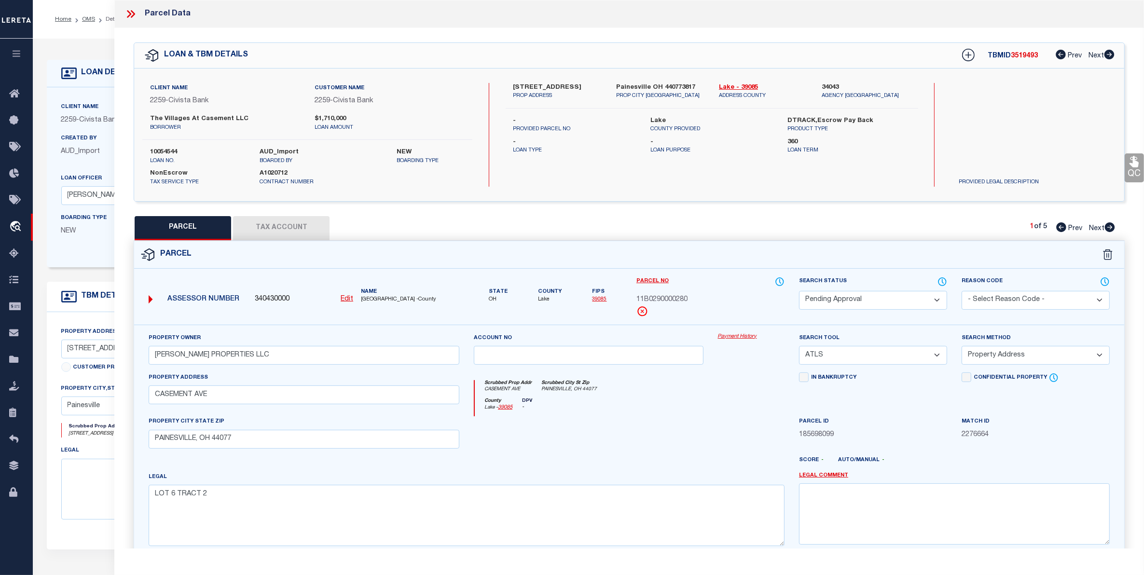
click at [1091, 225] on span "Next" at bounding box center [1096, 228] width 15 height 7
click at [1092, 225] on span "Next" at bounding box center [1096, 228] width 15 height 7
click at [131, 16] on icon at bounding box center [131, 14] width 13 height 13
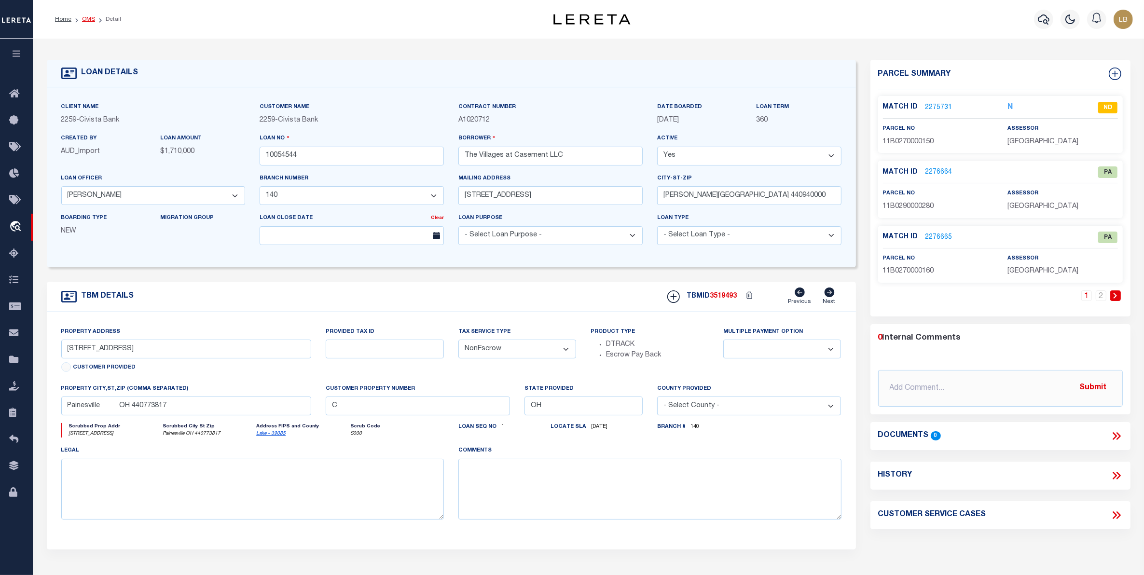
click at [89, 17] on link "OMS" at bounding box center [88, 19] width 13 height 6
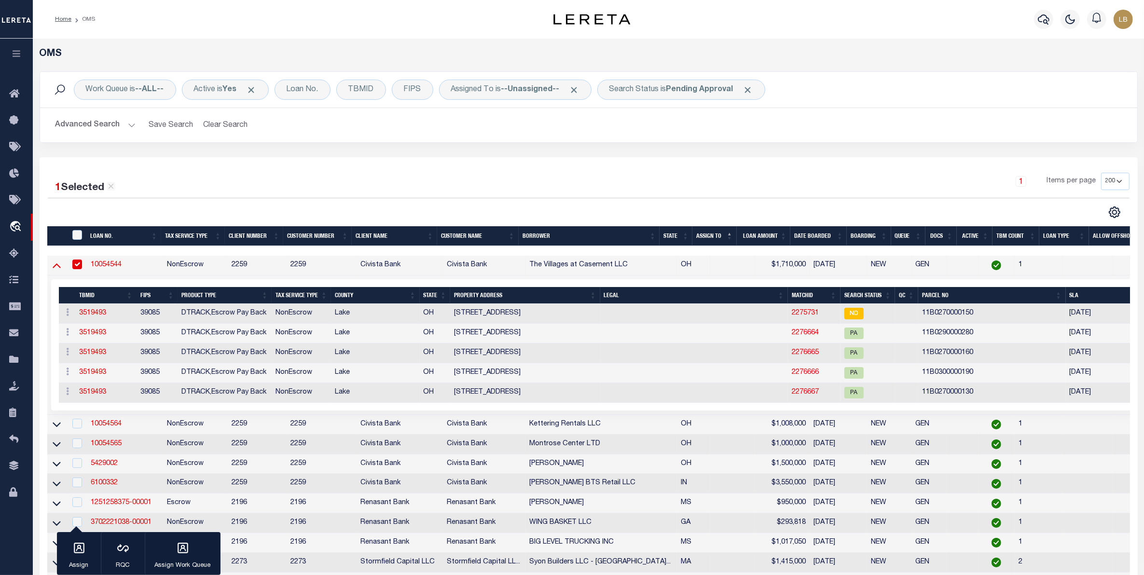
click at [54, 268] on icon at bounding box center [57, 265] width 8 height 10
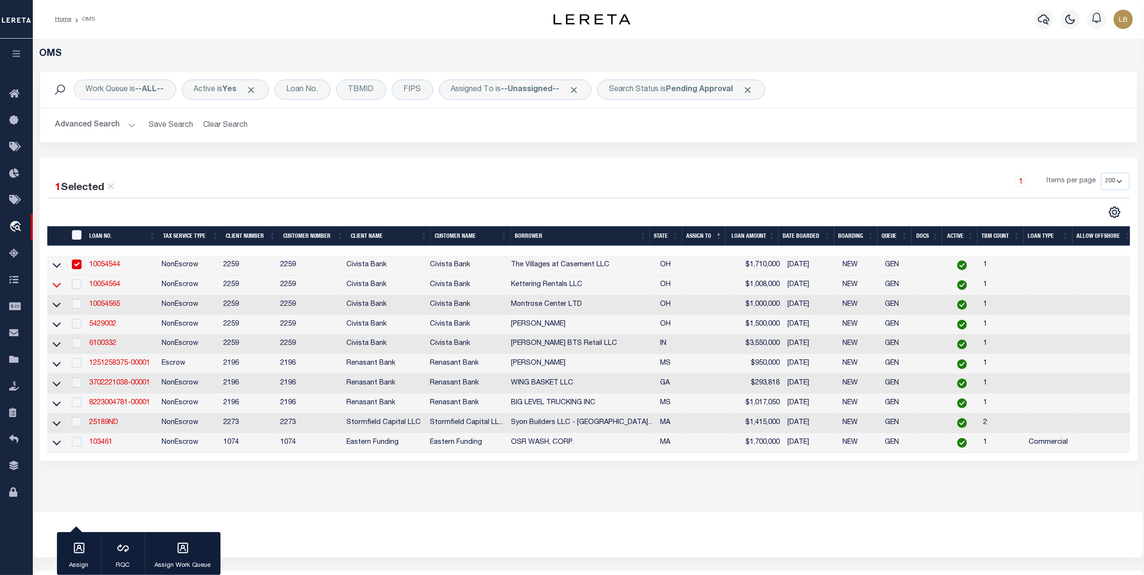
click at [57, 290] on icon at bounding box center [57, 285] width 8 height 10
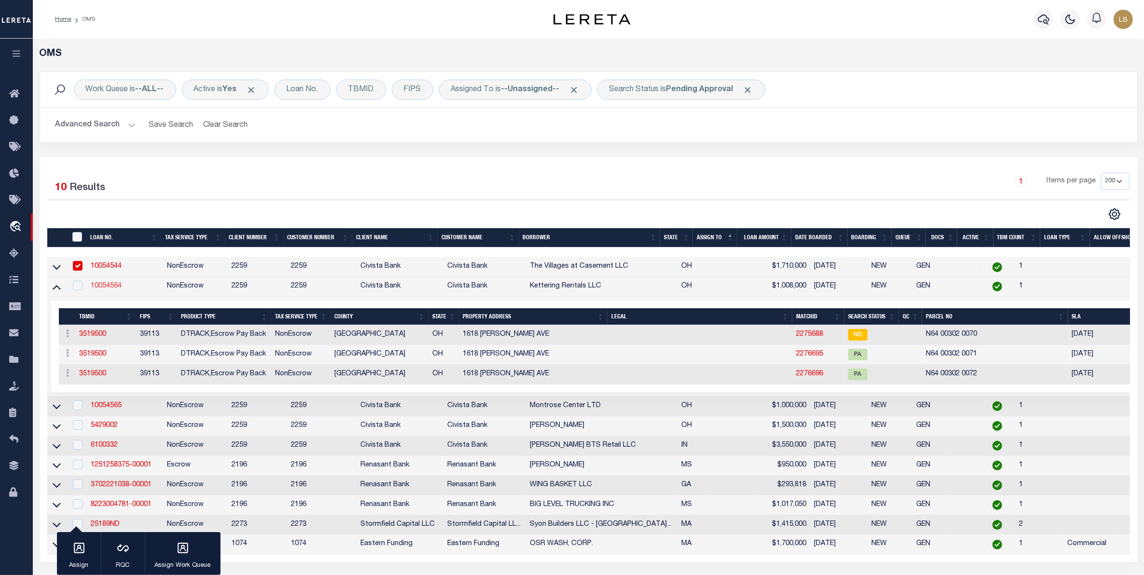
click at [104, 290] on link "10054564" at bounding box center [106, 286] width 31 height 7
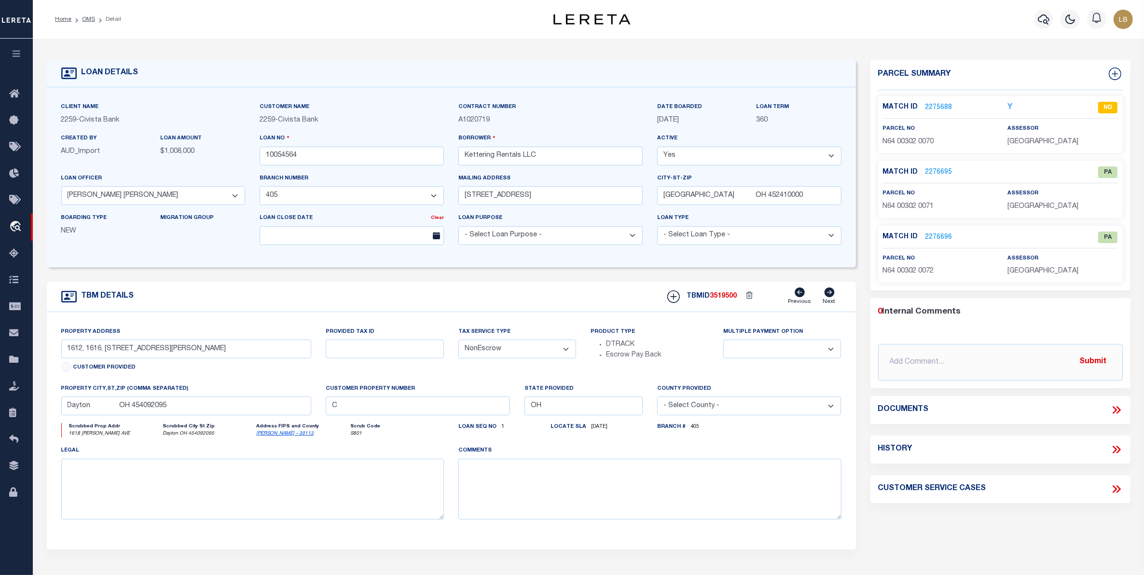
click at [937, 175] on link "2276695" at bounding box center [939, 172] width 27 height 10
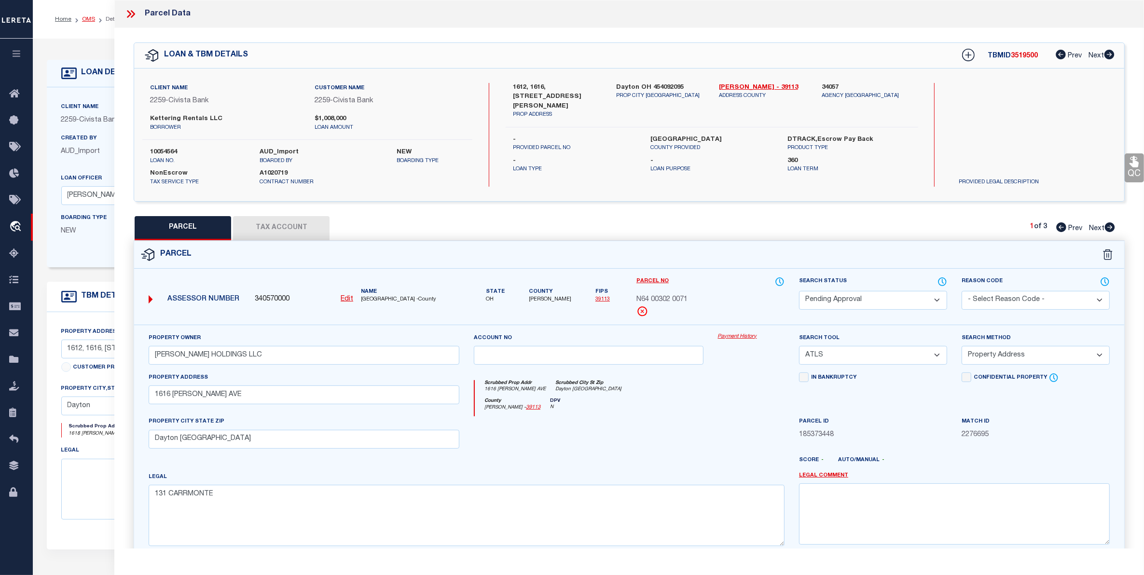
click at [82, 17] on link "OMS" at bounding box center [88, 19] width 13 height 6
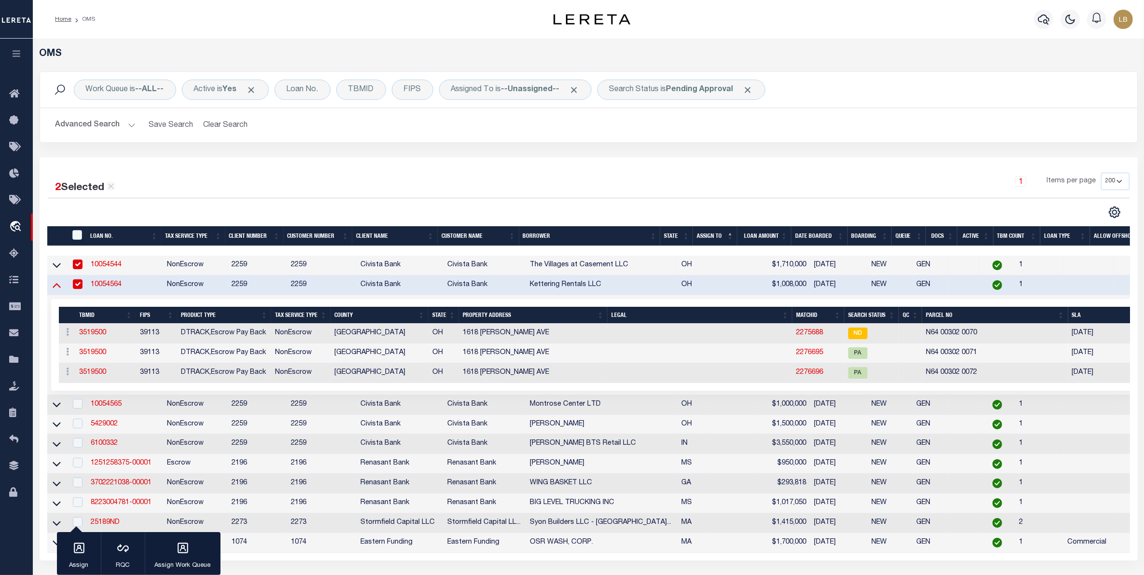
click at [54, 288] on icon at bounding box center [57, 285] width 8 height 5
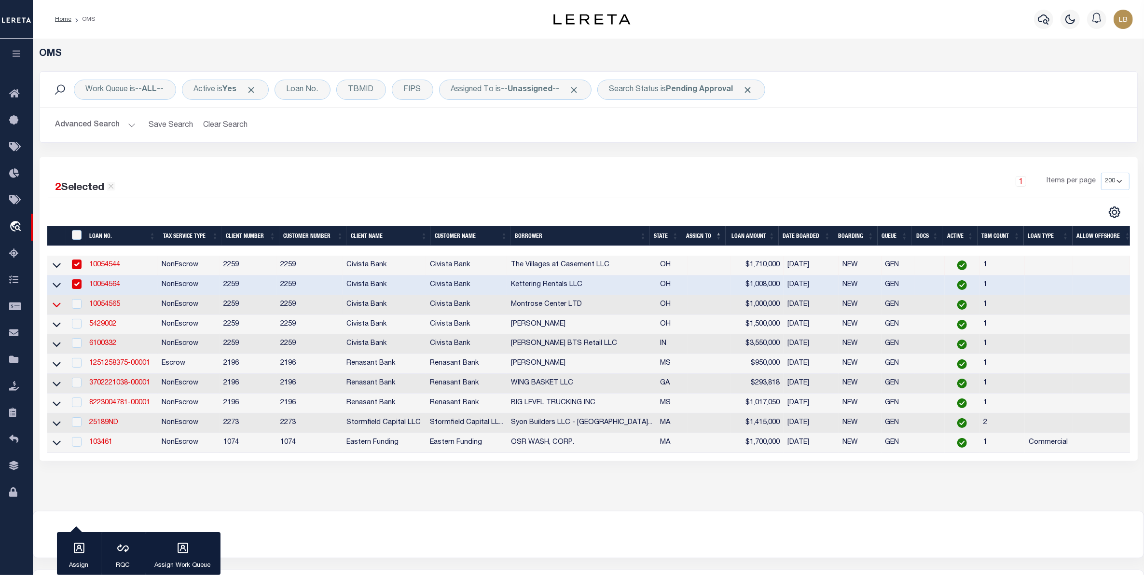
click at [56, 307] on icon at bounding box center [57, 305] width 8 height 10
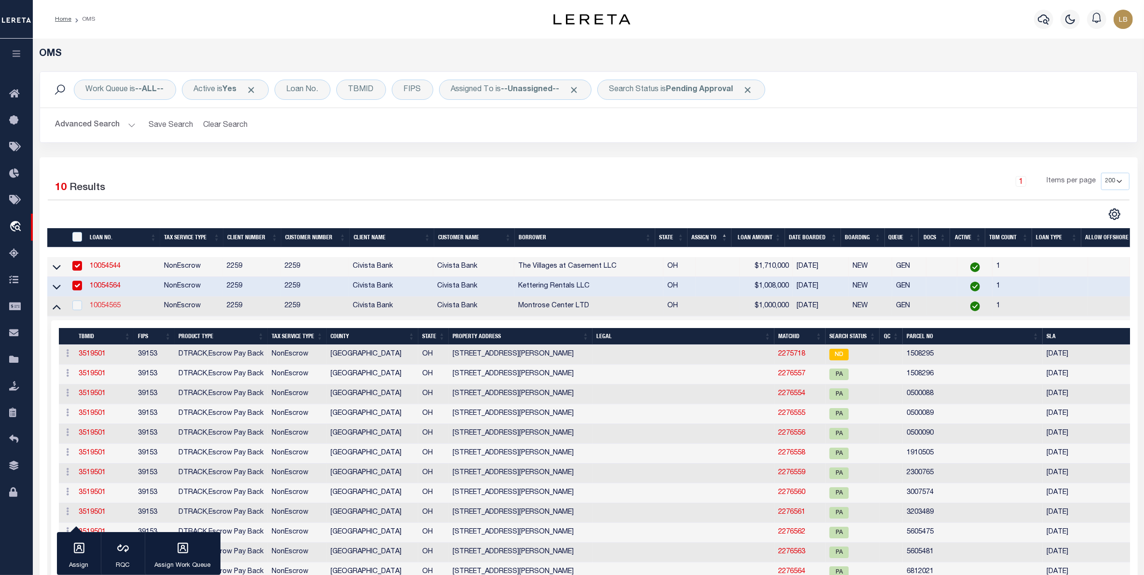
click at [108, 308] on link "10054565" at bounding box center [105, 306] width 31 height 7
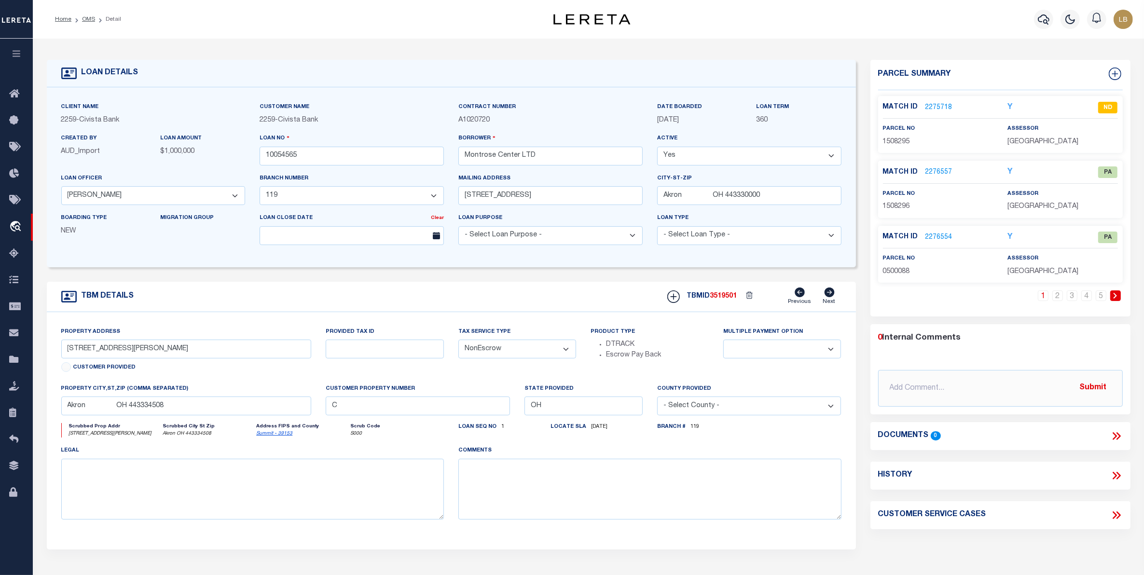
click at [930, 172] on link "2276557" at bounding box center [939, 172] width 27 height 10
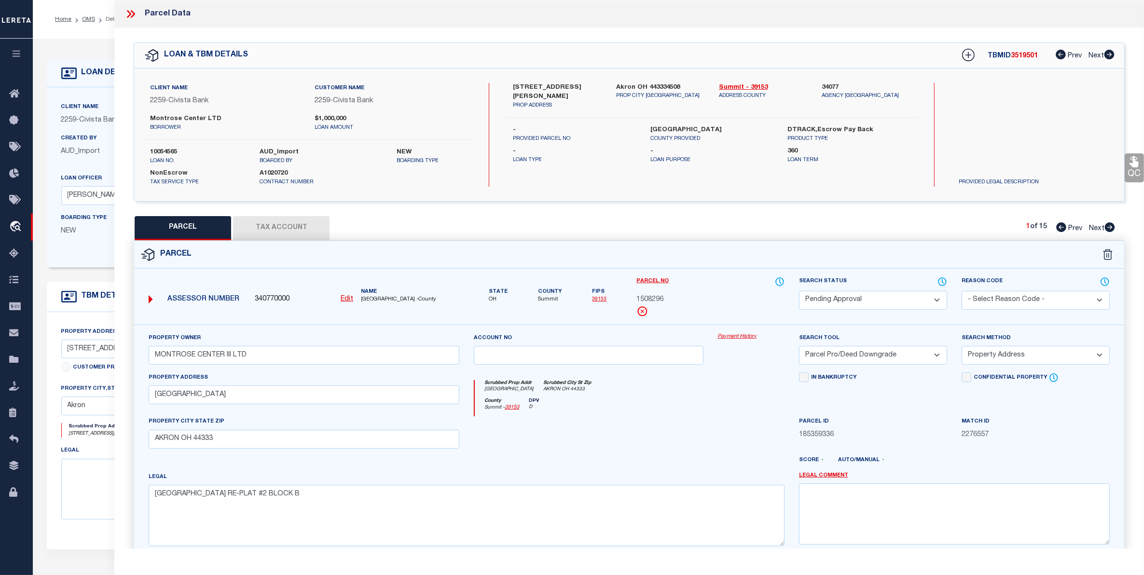
click at [1095, 228] on span "Next" at bounding box center [1096, 228] width 15 height 7
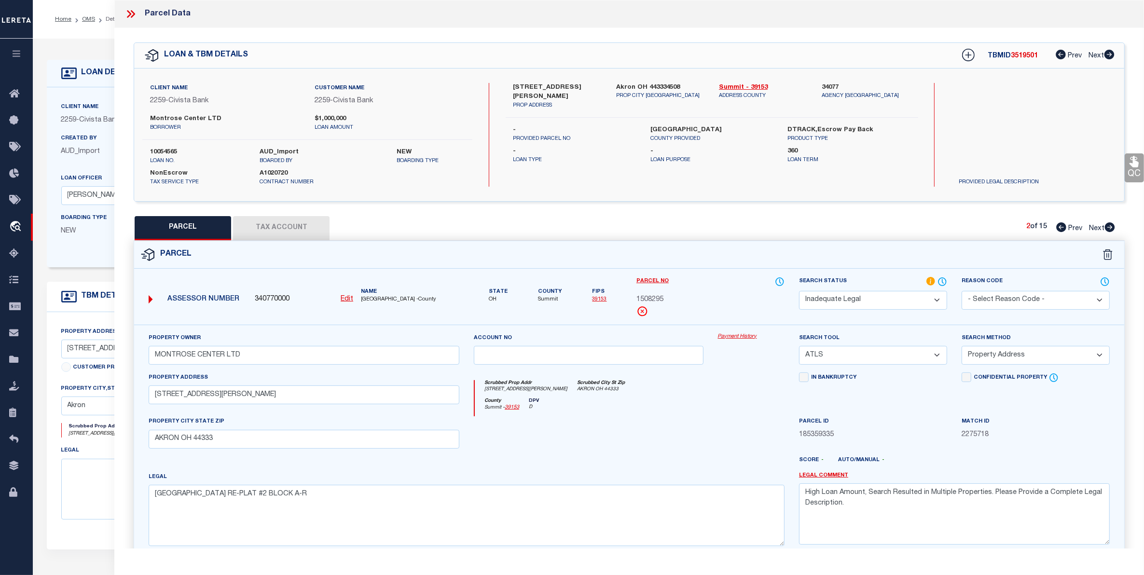
click at [1094, 228] on span "Next" at bounding box center [1096, 228] width 15 height 7
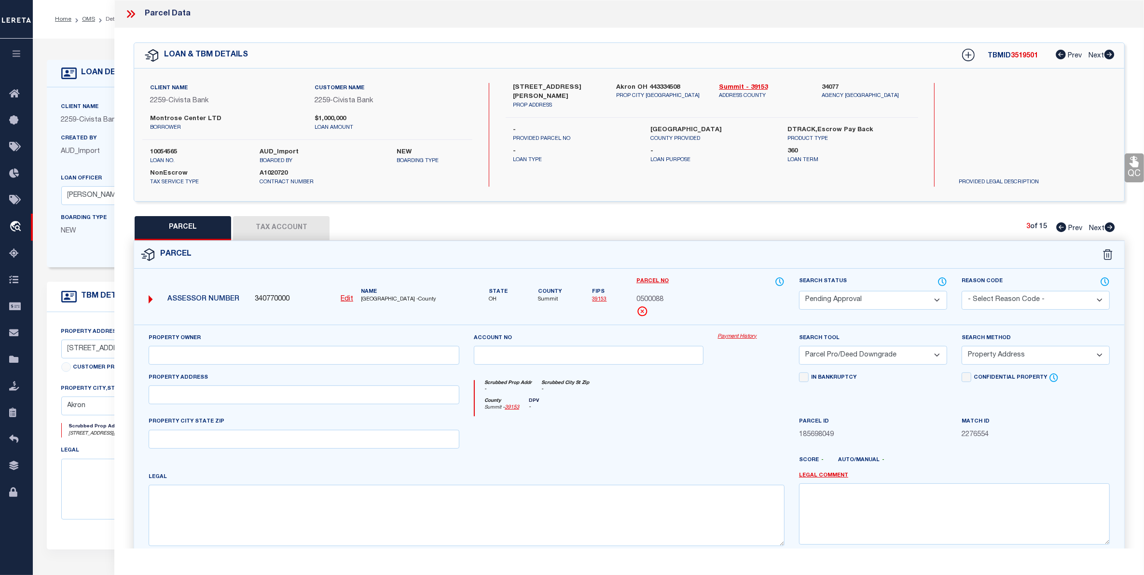
click at [1094, 228] on span "Next" at bounding box center [1096, 228] width 15 height 7
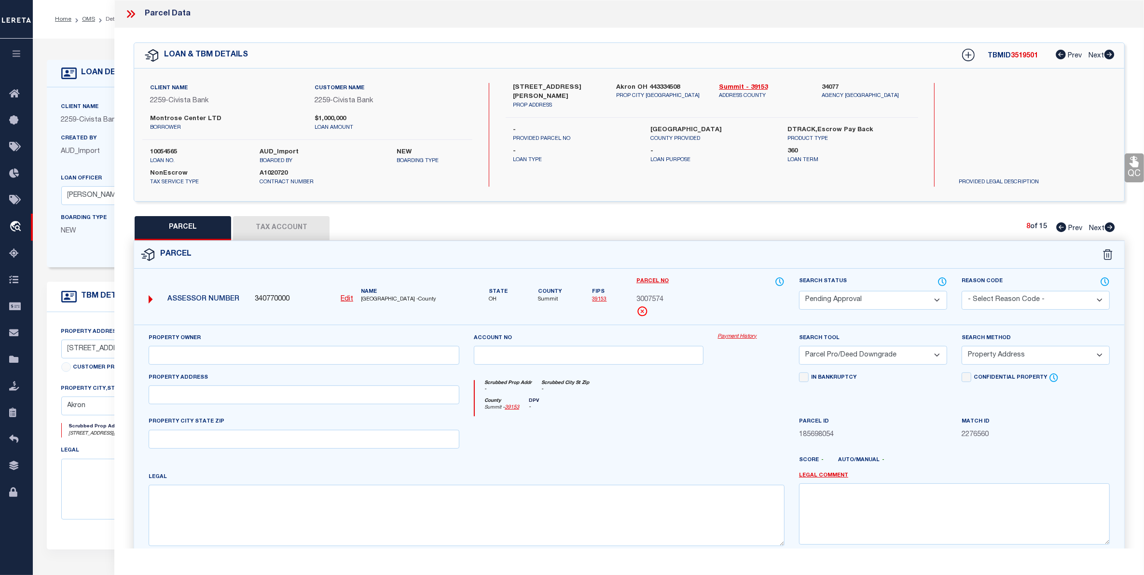
click at [1094, 228] on span "Next" at bounding box center [1096, 228] width 15 height 7
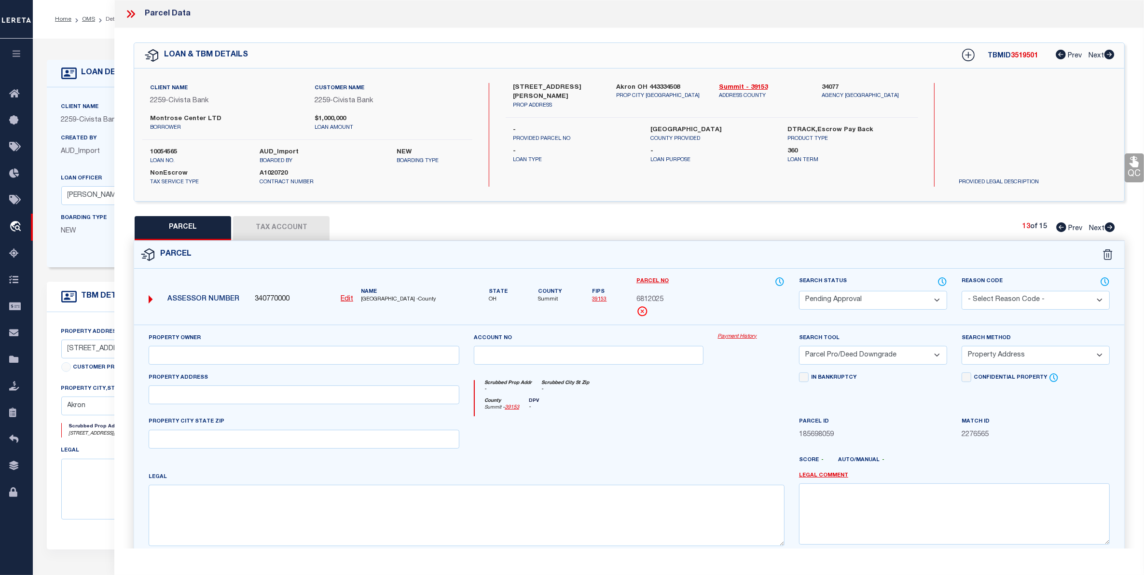
click at [1094, 228] on span "Next" at bounding box center [1096, 228] width 15 height 7
click at [90, 18] on link "OMS" at bounding box center [88, 19] width 13 height 6
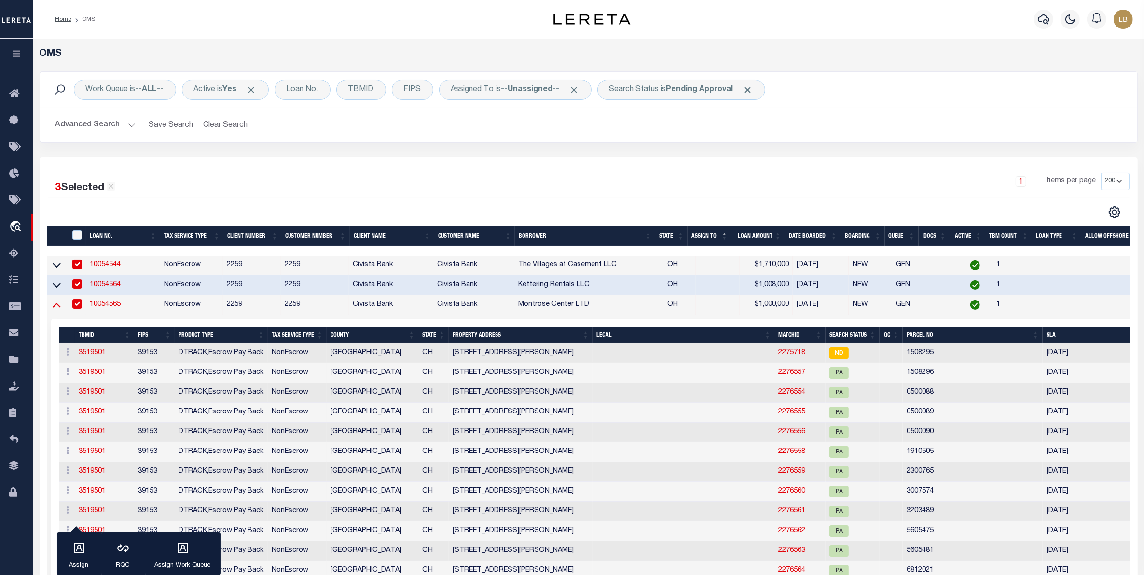
click at [57, 308] on icon at bounding box center [57, 305] width 8 height 5
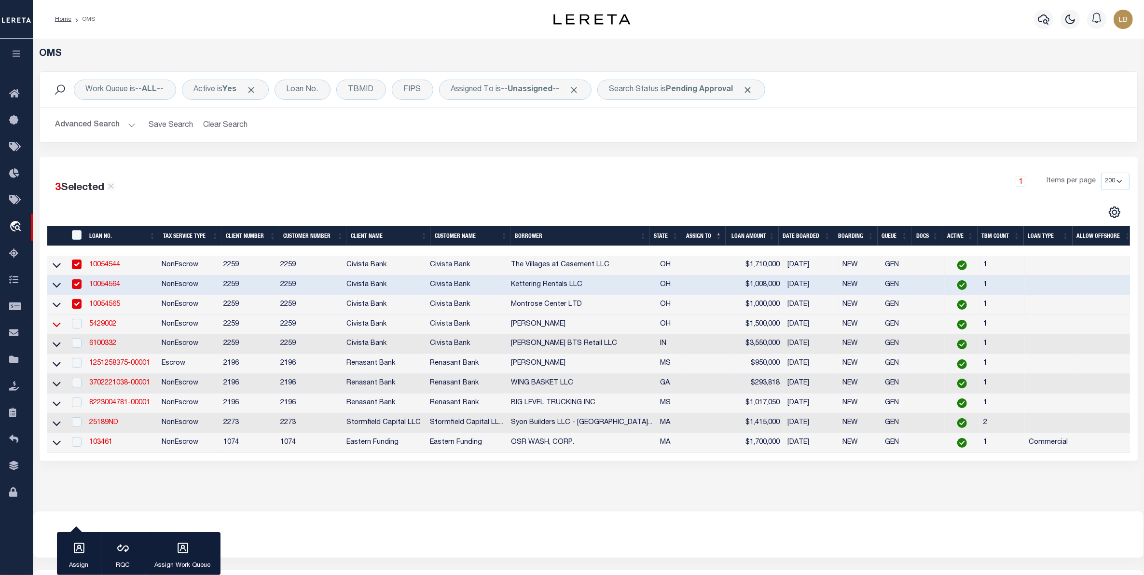
click at [57, 327] on icon at bounding box center [57, 325] width 8 height 10
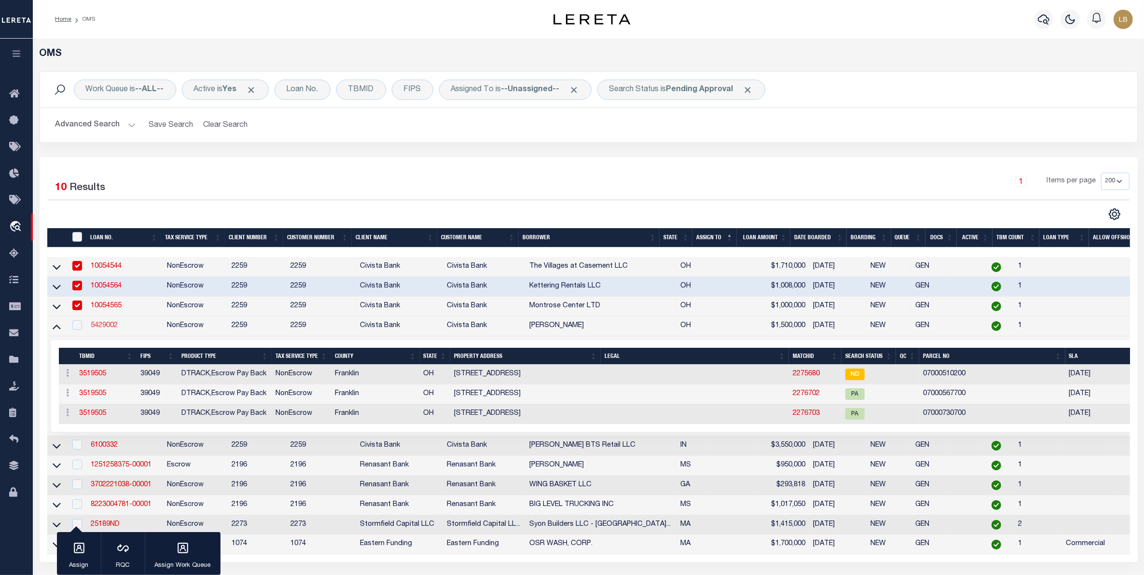
click at [104, 329] on link "5429002" at bounding box center [104, 325] width 27 height 7
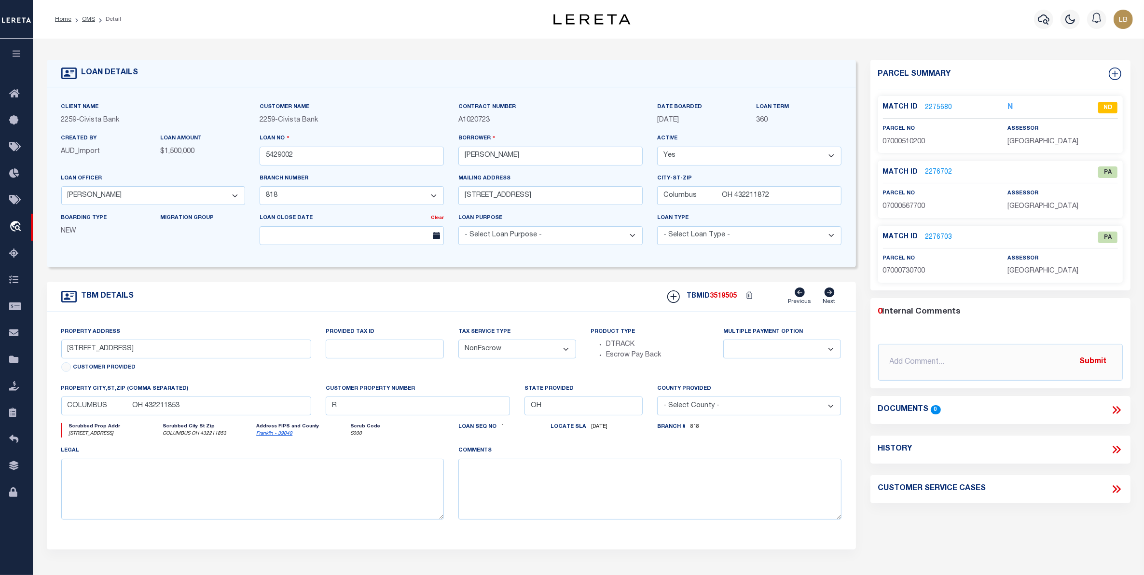
click at [937, 171] on link "2276702" at bounding box center [939, 172] width 27 height 10
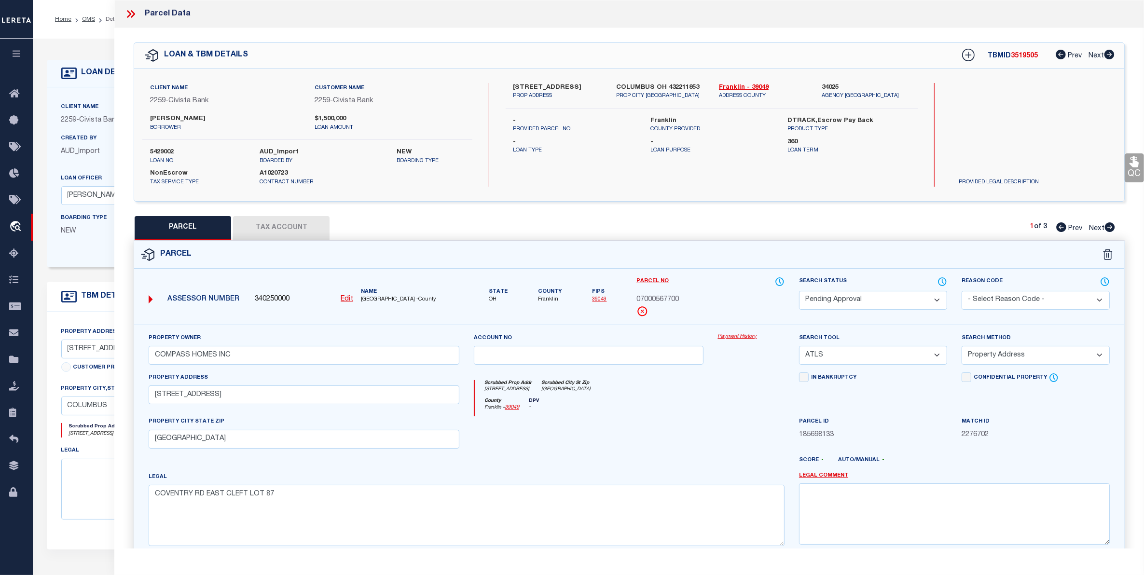
click at [102, 90] on div "Client Name 2259 - Civista Bank Customer Name 2259 - Civista Bank A1020723" at bounding box center [451, 177] width 809 height 180
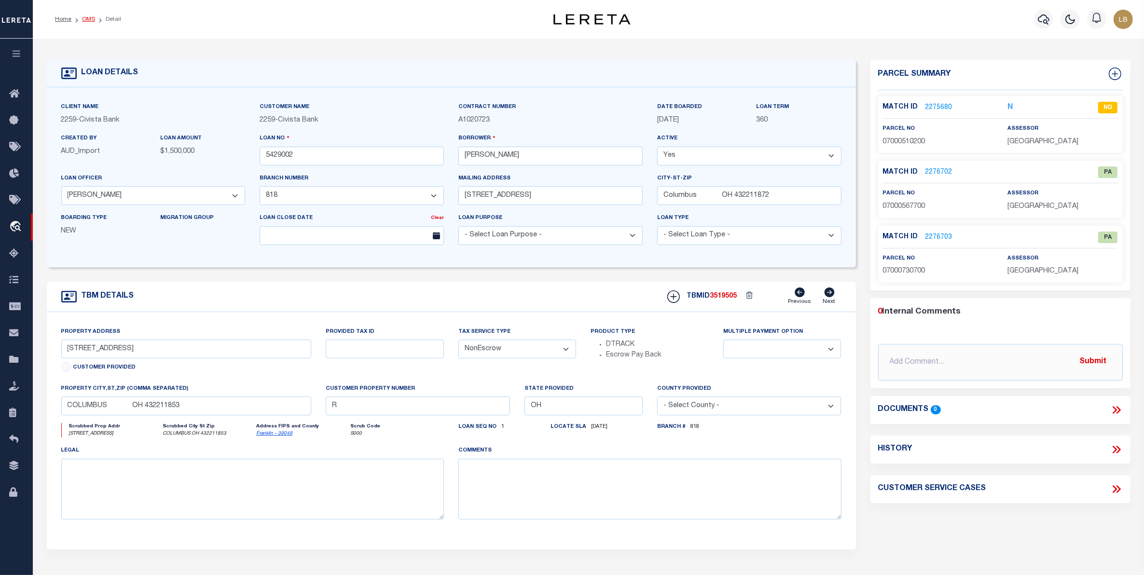
click at [88, 19] on link "OMS" at bounding box center [88, 19] width 13 height 6
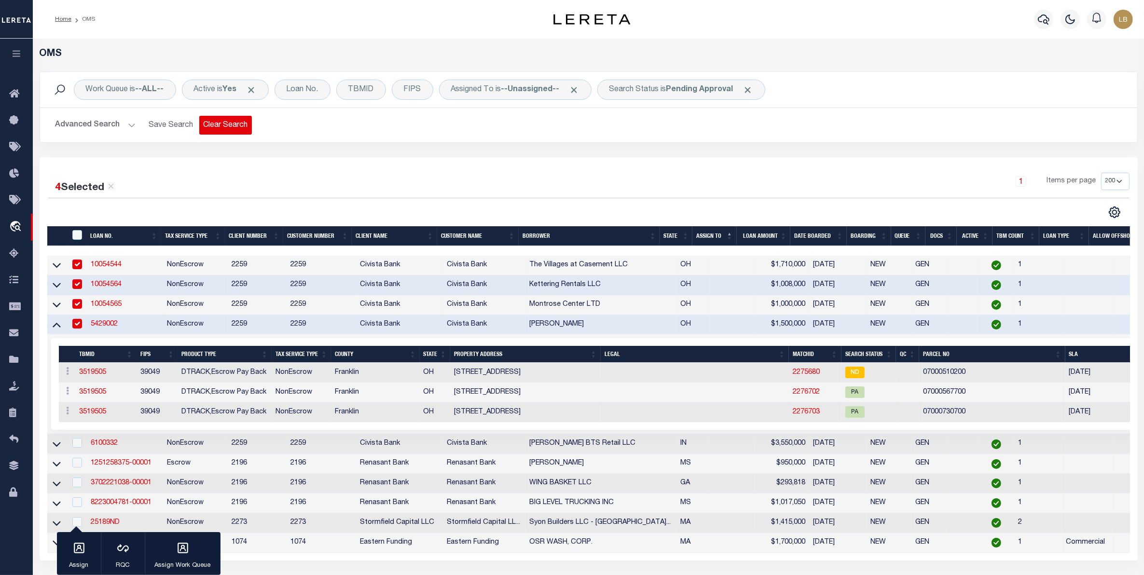
click at [217, 121] on button "Clear Search" at bounding box center [225, 125] width 53 height 19
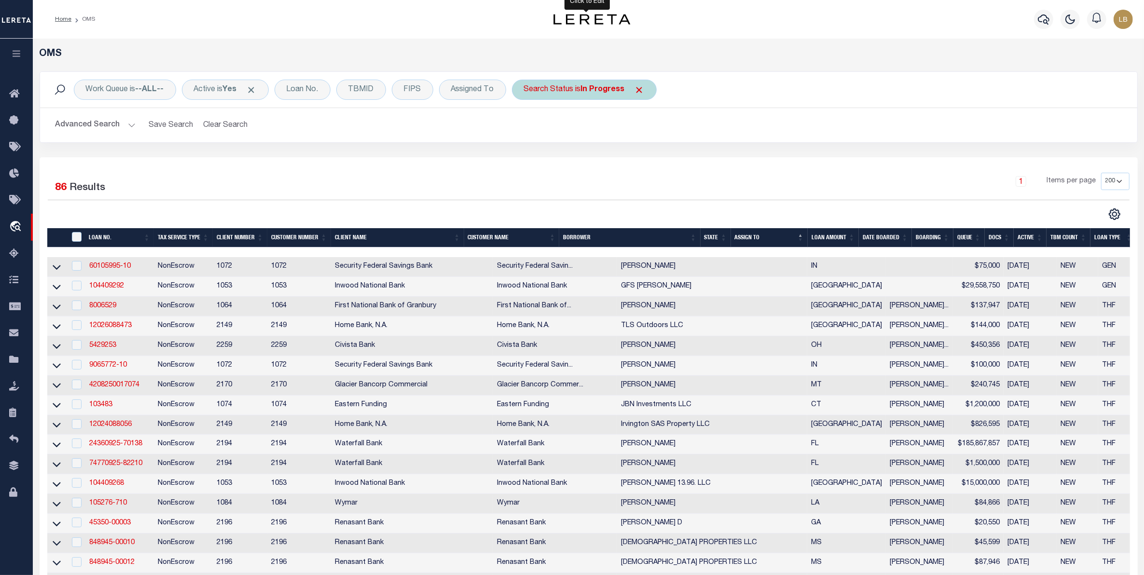
click at [591, 88] on b "In Progress" at bounding box center [603, 90] width 44 height 8
click at [541, 144] on select "Automated Search Bad Parcel Complete Duplicate Parcel High Dollar Reporting In …" at bounding box center [596, 137] width 142 height 18
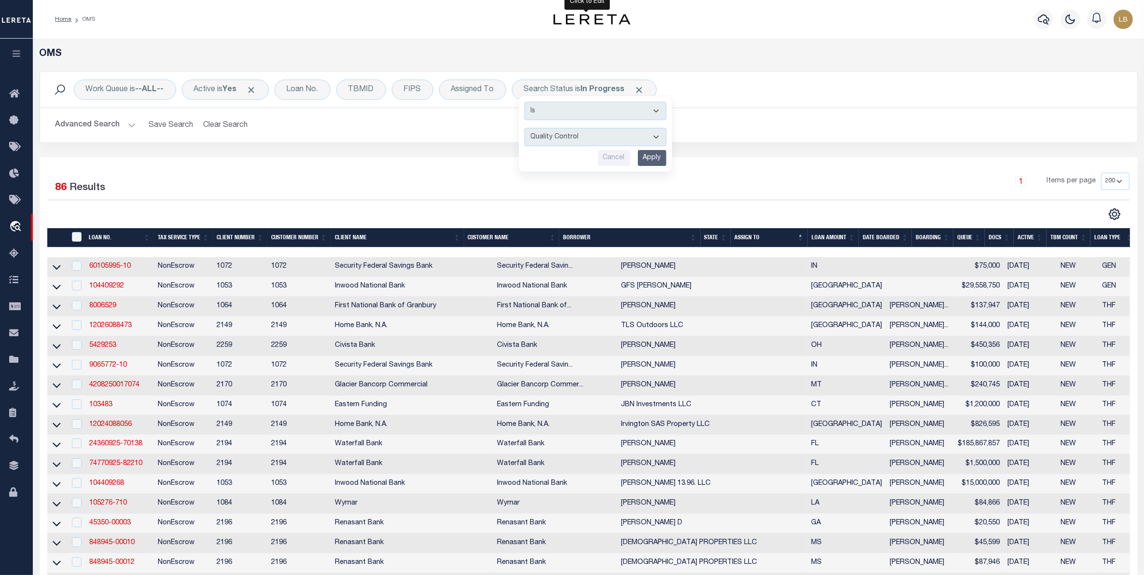
click at [527, 128] on select "Automated Search Bad Parcel Complete Duplicate Parcel High Dollar Reporting In …" at bounding box center [596, 137] width 142 height 18
click at [653, 157] on input "Apply" at bounding box center [652, 158] width 28 height 16
